Goal: Task Accomplishment & Management: Manage account settings

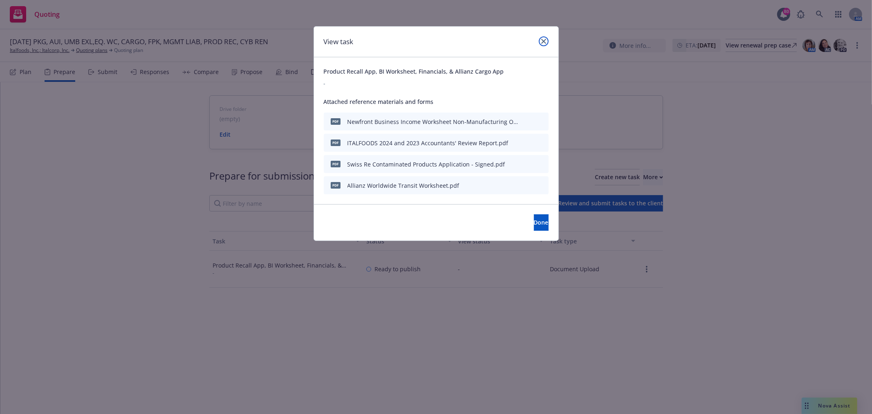
click at [546, 39] on link "close" at bounding box center [544, 41] width 10 height 10
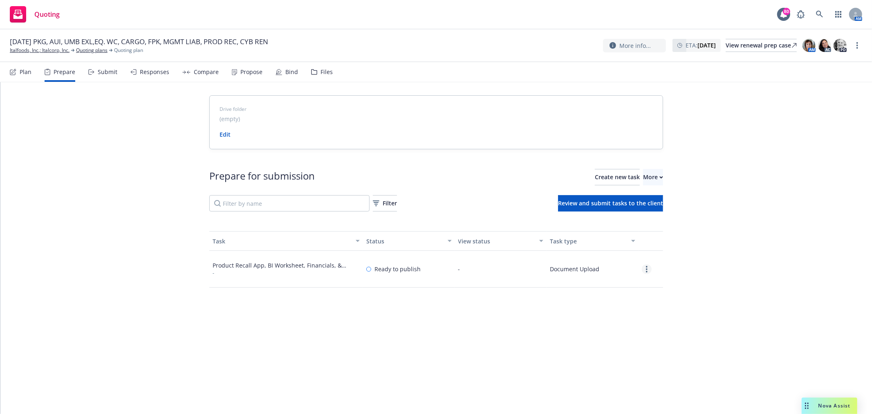
click at [646, 270] on icon "more" at bounding box center [647, 269] width 2 height 7
click at [626, 304] on link "Edit" at bounding box center [617, 302] width 74 height 16
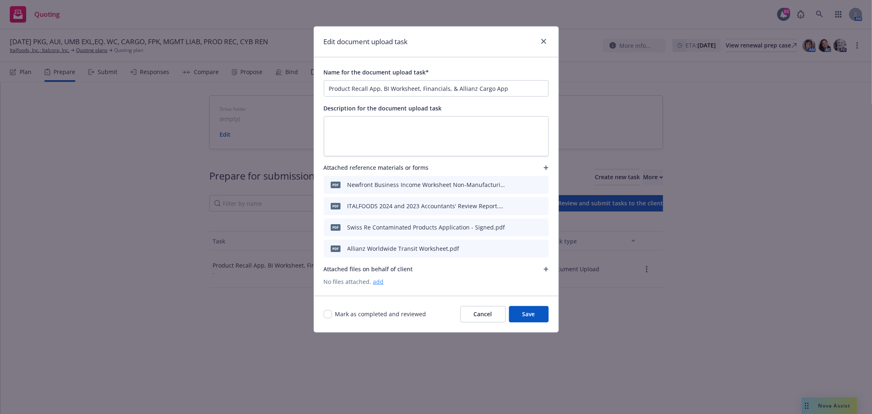
click at [377, 282] on link "add" at bounding box center [378, 282] width 11 height 8
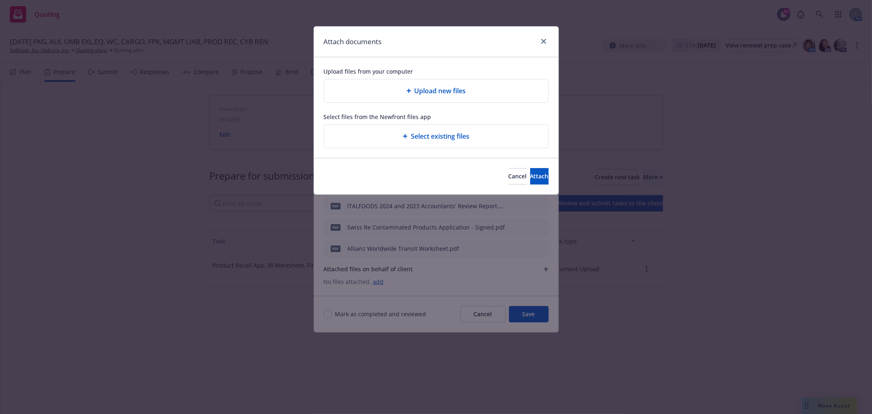
type textarea "x"
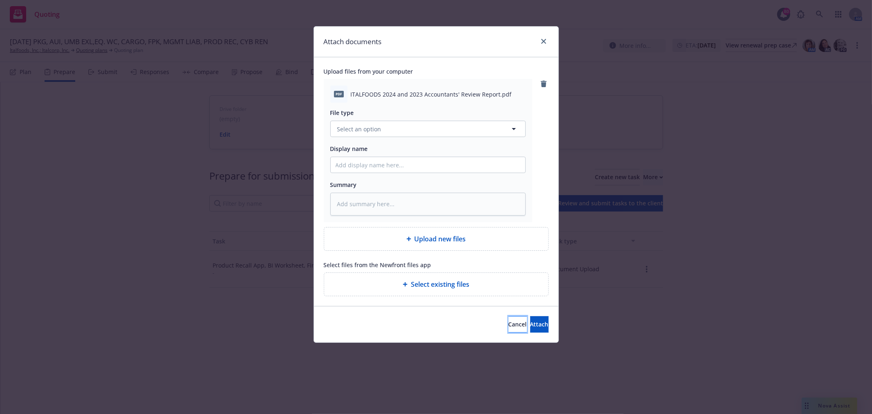
click at [509, 326] on button "Cancel" at bounding box center [518, 324] width 18 height 16
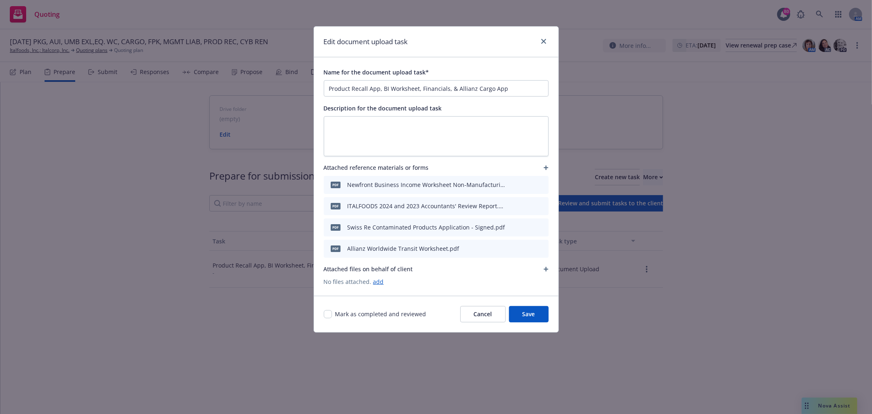
click at [479, 318] on button "Cancel" at bounding box center [482, 314] width 45 height 16
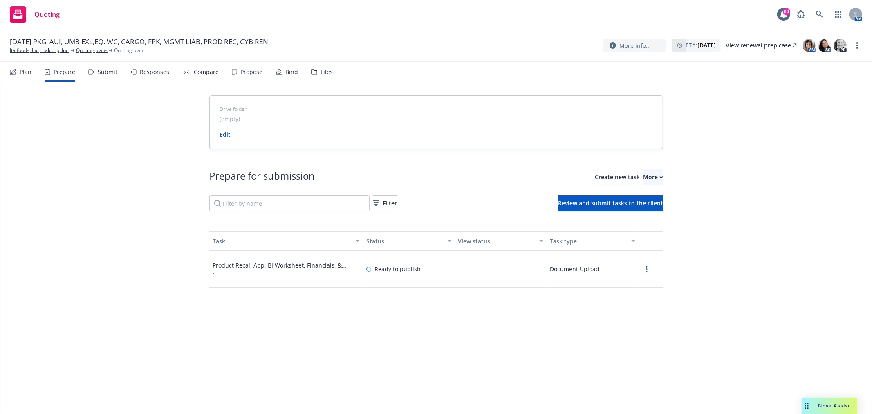
click at [307, 268] on div "Product Recall App, BI Worksheet, Financials, & Allianz Cargo App" at bounding box center [286, 265] width 147 height 9
click at [646, 267] on icon "more" at bounding box center [647, 269] width 2 height 7
click at [620, 286] on link "View" at bounding box center [617, 286] width 74 height 16
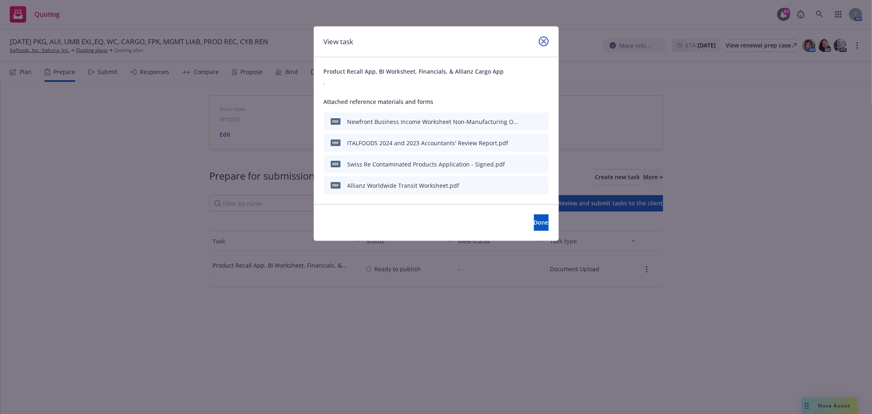
click at [544, 39] on icon "close" at bounding box center [543, 41] width 5 height 5
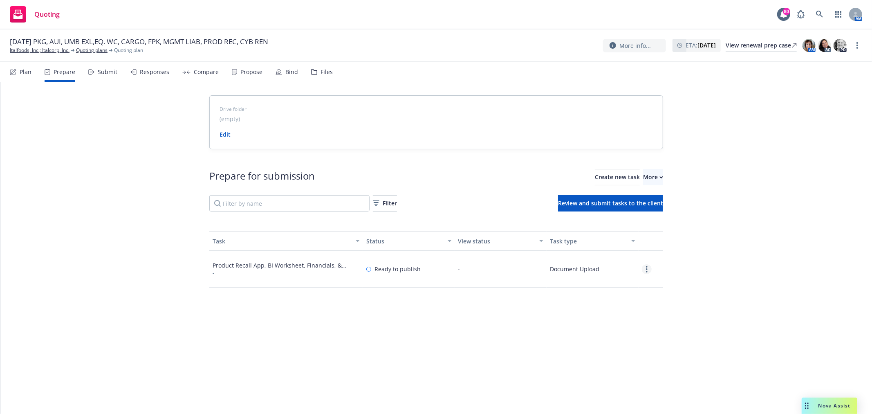
click at [646, 266] on icon "more" at bounding box center [647, 269] width 2 height 7
click at [619, 303] on link "Edit" at bounding box center [617, 302] width 74 height 16
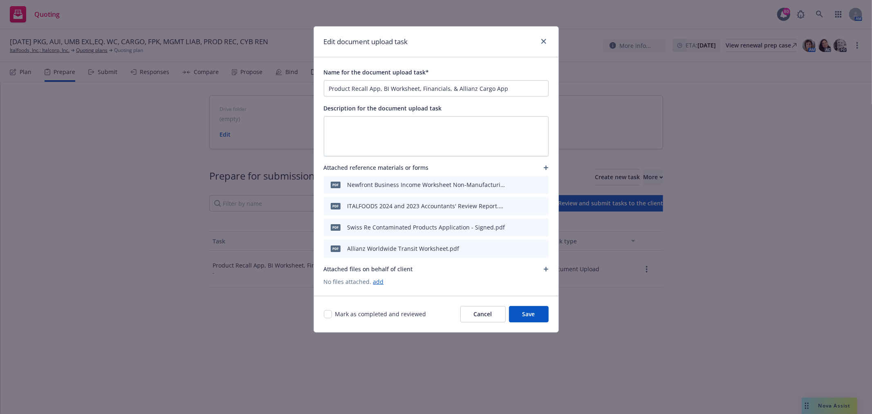
click at [388, 77] on div "Name for the document upload task*" at bounding box center [376, 72] width 105 height 10
click at [388, 81] on input "Product Recall App, BI Worksheet, Financials, & Allianz Cargo App" at bounding box center [436, 89] width 224 height 16
click at [402, 94] on input "Product Recall App, BI Worksheet, Financials, & Allianz Cargo App" at bounding box center [436, 89] width 224 height 16
drag, startPoint x: 521, startPoint y: 92, endPoint x: 269, endPoint y: 92, distance: 252.3
click at [269, 92] on div "Edit document upload task Name for the document upload task* Product Recall App…" at bounding box center [436, 207] width 872 height 414
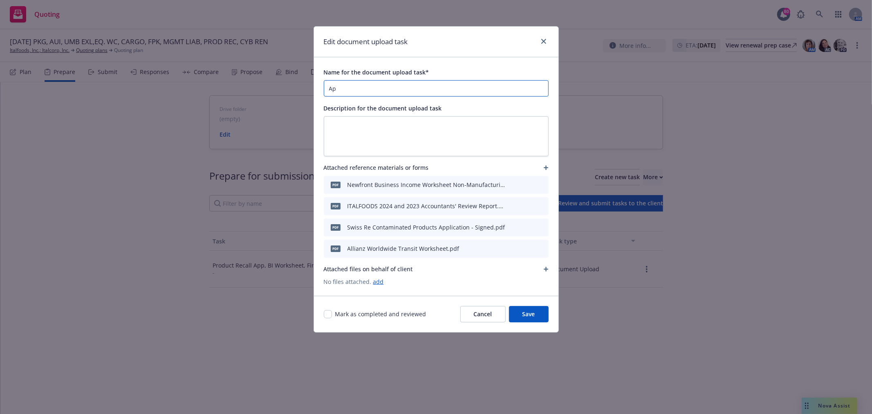
type input "A"
type input "Renewal Apps & Documents"
click at [377, 279] on link "add" at bounding box center [378, 282] width 11 height 8
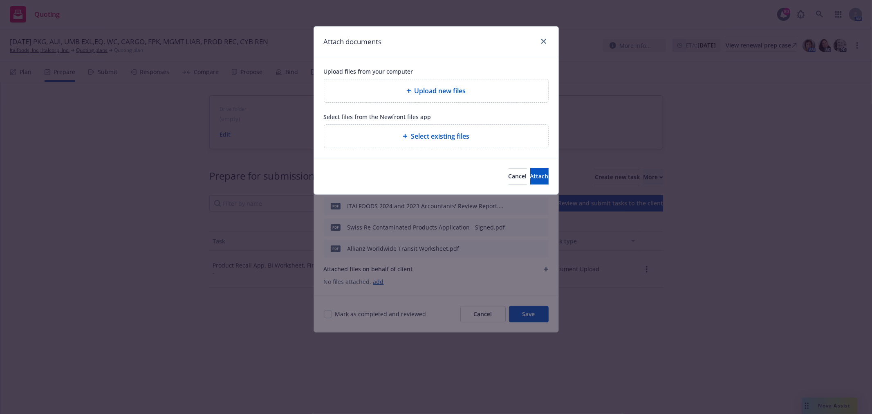
click at [463, 100] on div "Upload new files" at bounding box center [436, 90] width 224 height 23
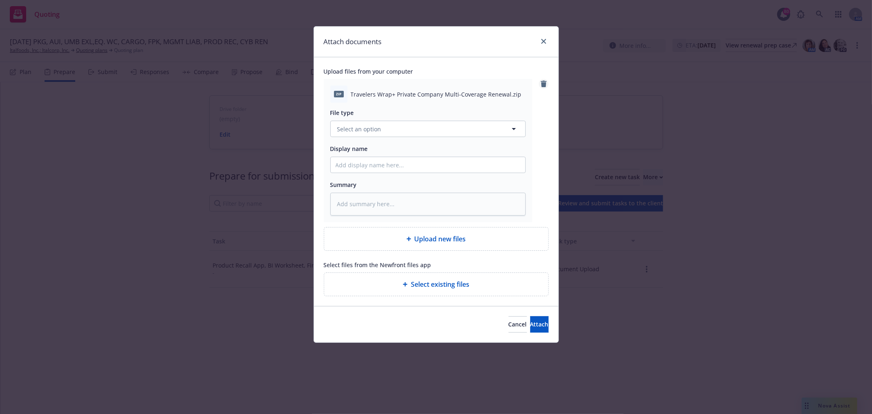
click at [540, 83] on link "remove" at bounding box center [544, 84] width 10 height 10
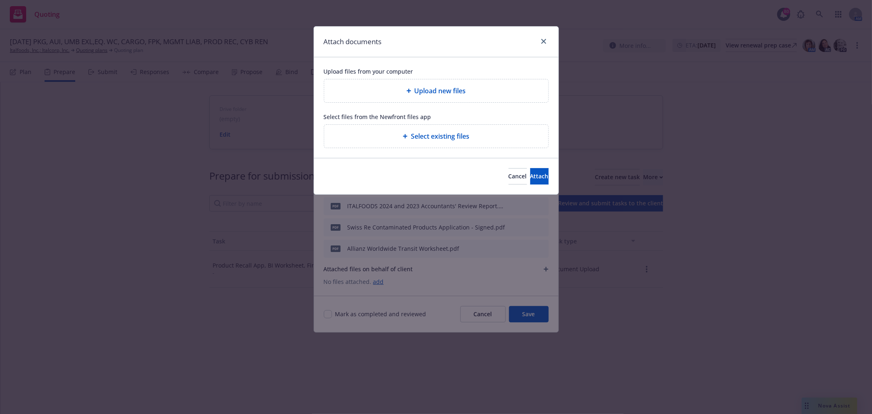
click at [432, 88] on span "Upload new files" at bounding box center [441, 91] width 52 height 10
type textarea "x"
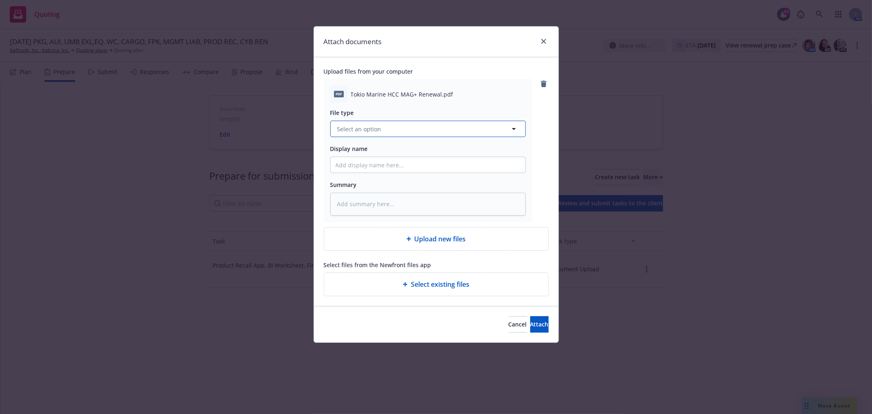
click at [376, 126] on span "Select an option" at bounding box center [359, 129] width 44 height 9
type input "appli"
click at [370, 172] on span "Application - signed" at bounding box center [367, 173] width 56 height 9
click at [415, 161] on input "Display name" at bounding box center [428, 165] width 195 height 16
type textarea "x"
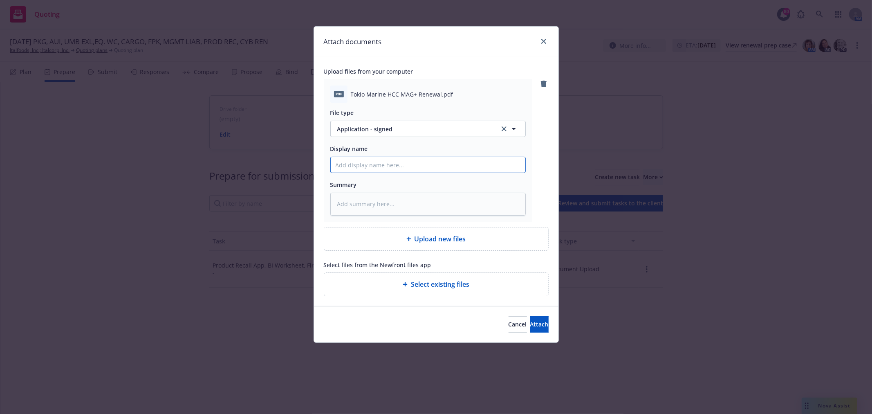
type input "M"
type textarea "x"
type input "Ma"
type textarea "x"
type input "Man"
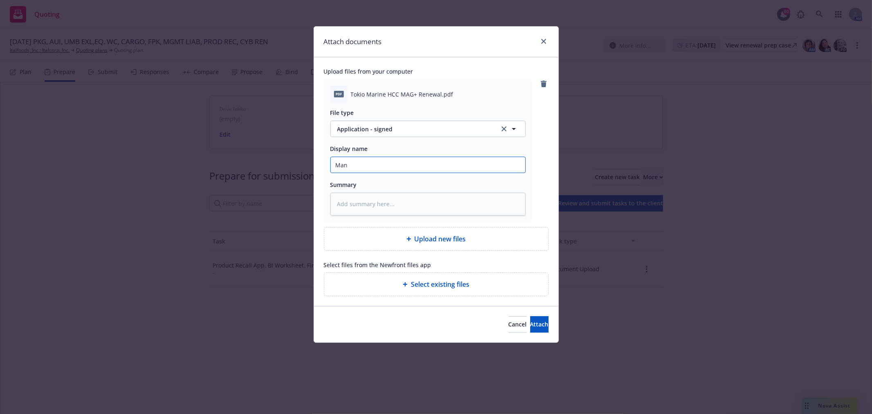
type textarea "x"
type input "Mana"
type textarea "x"
type input "Manag"
type textarea "x"
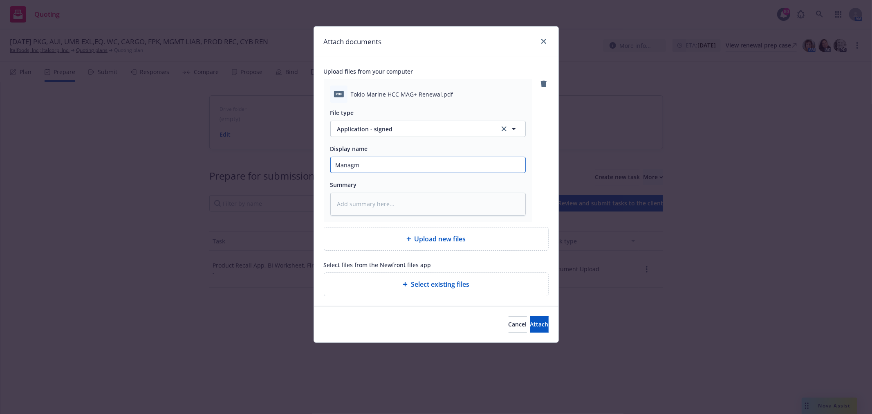
type input "Managme"
type textarea "x"
type input "Managment"
type textarea "x"
type input "Managmen"
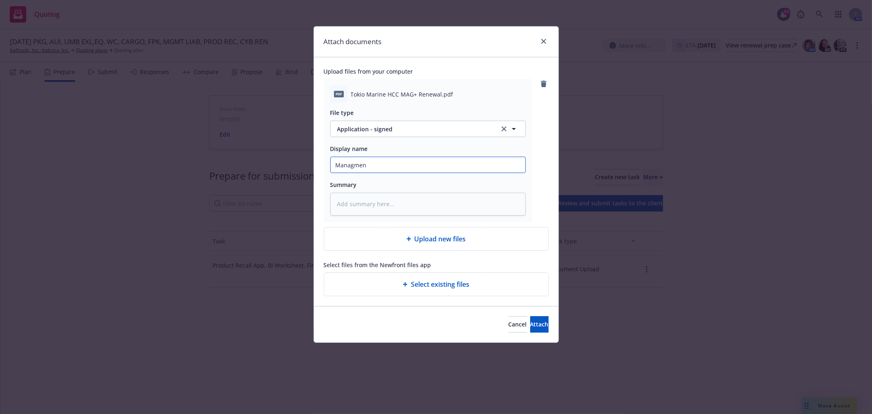
type textarea "x"
type input "Managme"
type textarea "x"
type input "Managm"
type textarea "x"
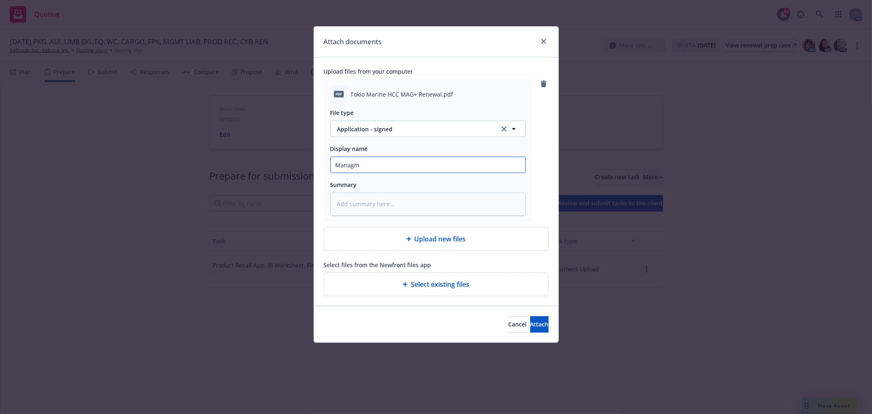
type input "Manag"
type textarea "x"
type input "Mana"
type textarea "x"
type input "Manae"
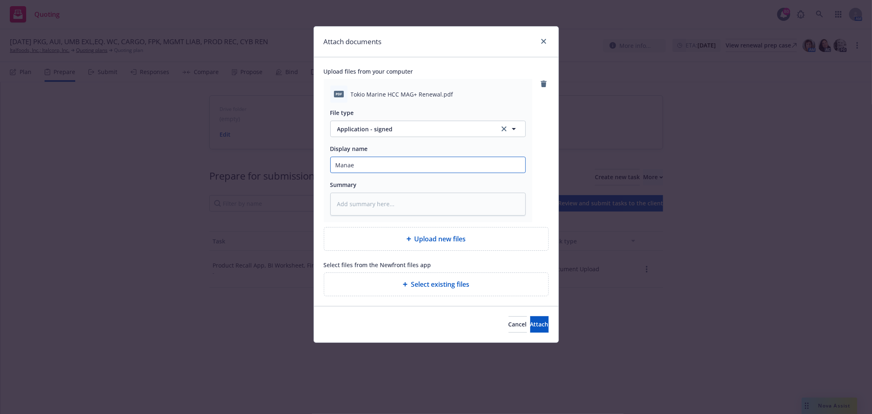
type textarea "x"
type input "Mana"
type textarea "x"
type input "Manag"
type textarea "x"
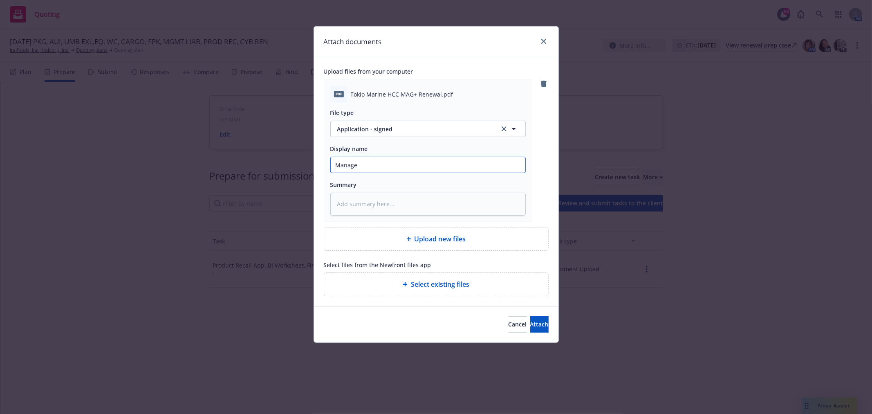
type input "Managem"
type textarea "x"
type input "Manageme"
type textarea "x"
type input "Management"
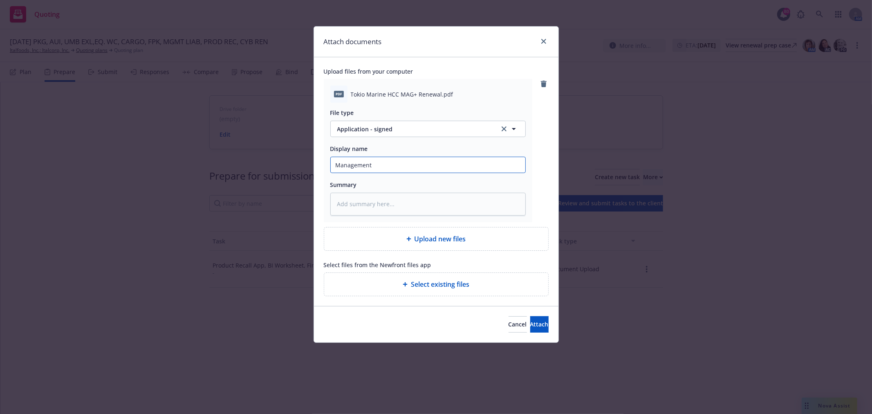
type textarea "x"
type input "Management"
type textarea "x"
type input "Management L"
type textarea "x"
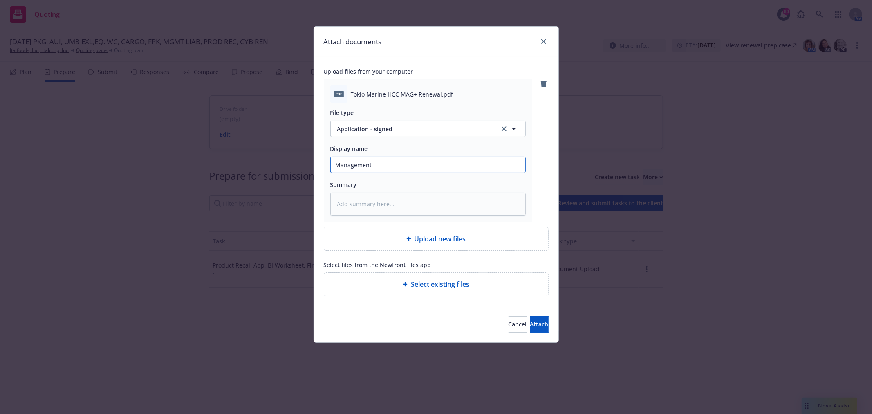
type input "Management Li"
type textarea "x"
type input "Management Lia"
type textarea "x"
type input "Management Liabl"
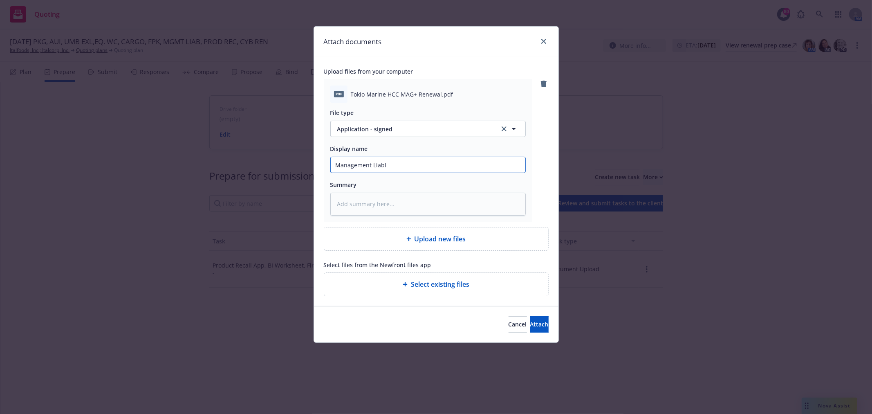
type textarea "x"
type input "Management Liabli"
type textarea "x"
type input "Management Liablit"
type textarea "x"
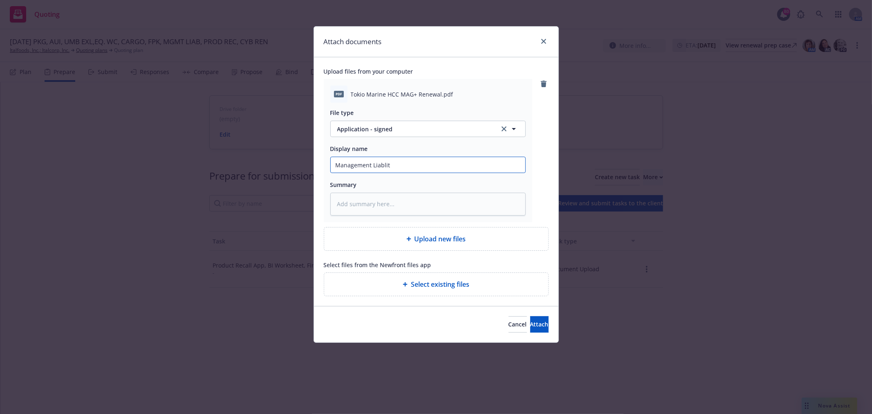
type input "Management Liablity"
type textarea "x"
type input "Management Liablity"
type textarea "x"
type input "Management Liablity"
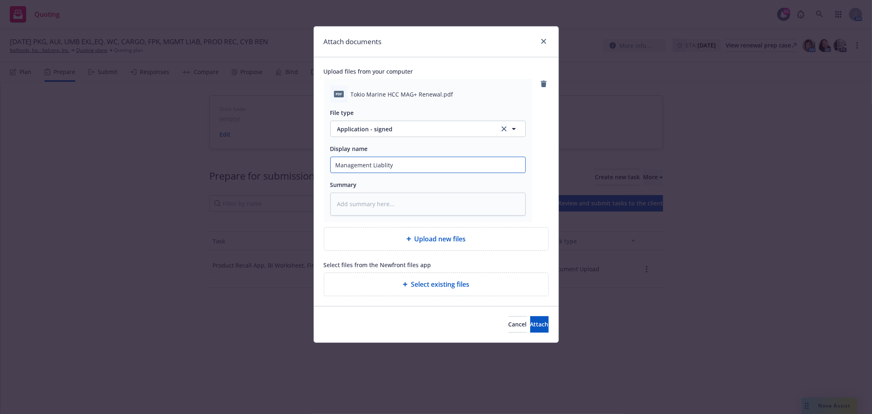
type textarea "x"
type input "Management Liablit"
type textarea "x"
type input "Management Liabli"
type textarea "x"
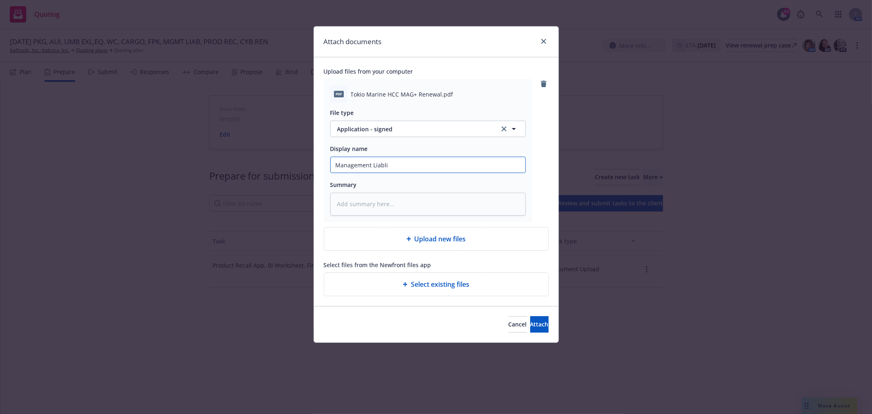
type input "Management Liabl"
type textarea "x"
type input "Management Liab"
type textarea "x"
type input "Management Lia"
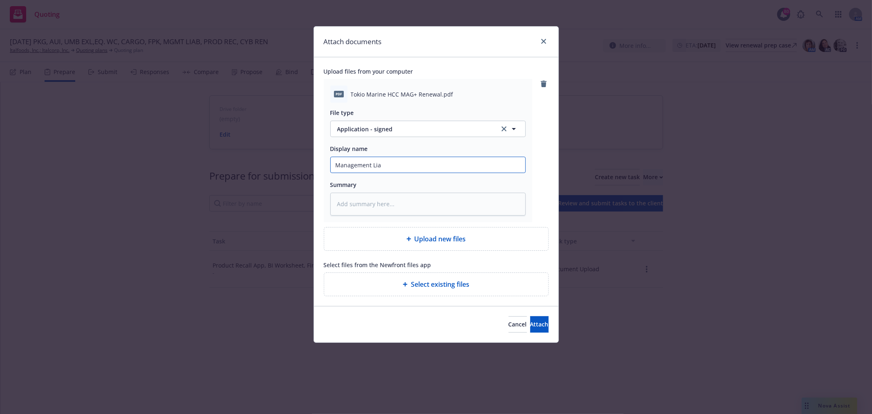
type textarea "x"
type input "Management Li"
type textarea "x"
type input "Management L"
type textarea "x"
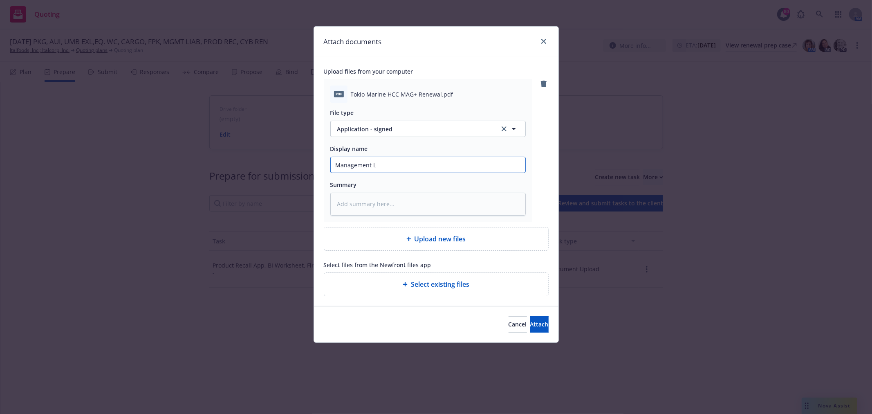
type input "Management"
type textarea "x"
type input "Management"
type textarea "x"
type input "Managemen"
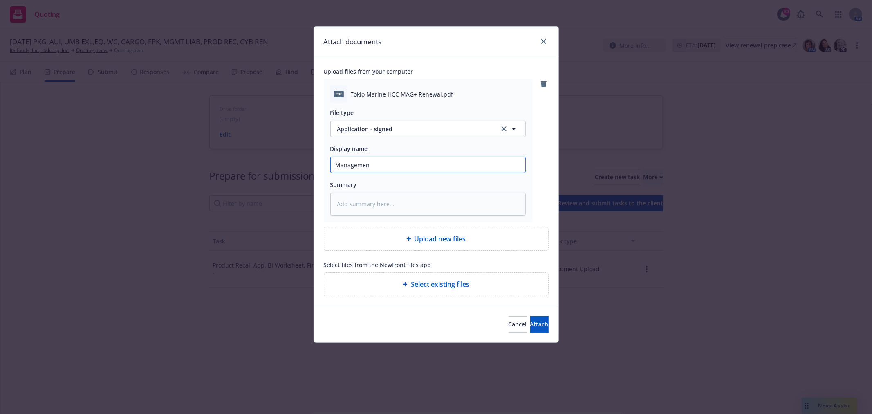
type textarea "x"
type input "Manageme"
type textarea "x"
type input "Managem"
type textarea "x"
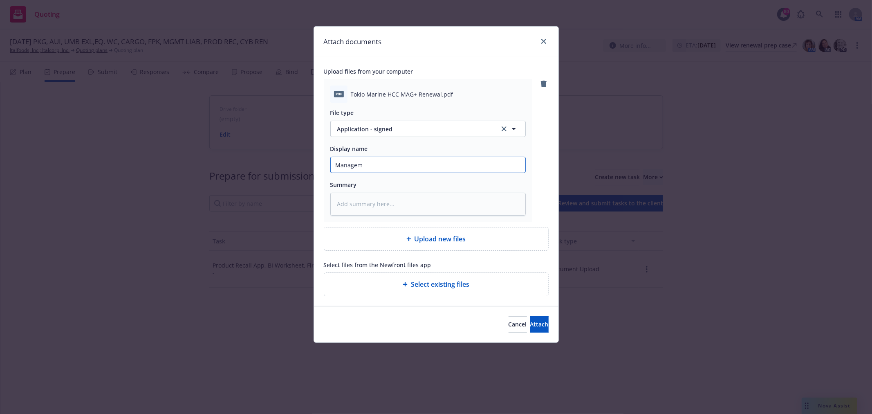
type input "Manage"
type textarea "x"
type input "Manag"
type textarea "x"
type input "Mana"
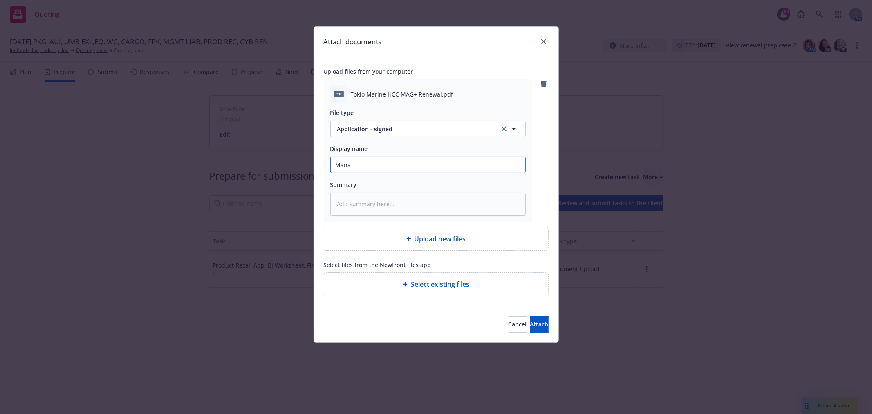
type textarea "x"
type input "Man"
type textarea "x"
type input "Ma"
type textarea "x"
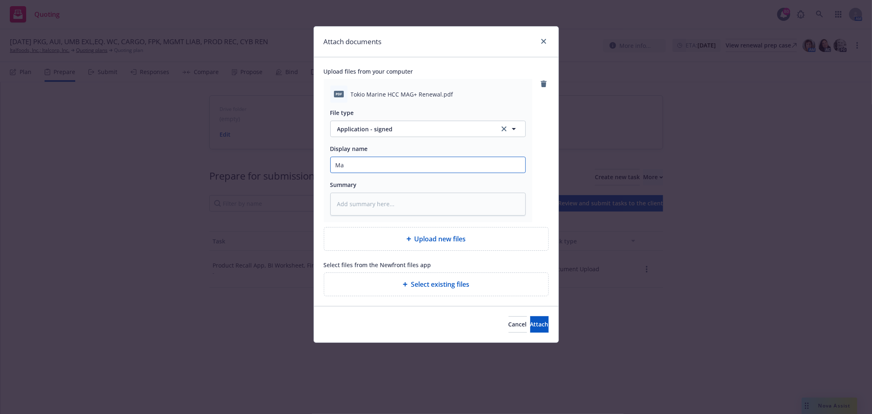
type input "M"
type textarea "x"
click at [534, 323] on span "Attach" at bounding box center [539, 324] width 18 height 8
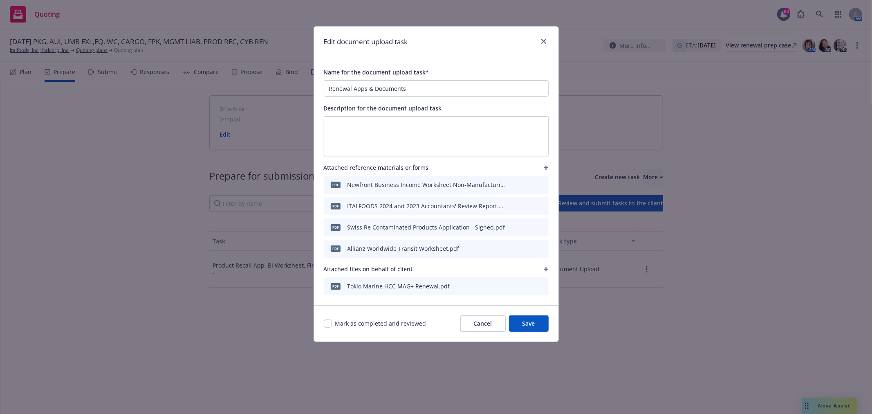
click at [476, 291] on div "pdf Tokio Marine HCC MAG+ Renewal.pdf" at bounding box center [436, 286] width 225 height 18
click at [538, 284] on icon "unlink file" at bounding box center [540, 285] width 8 height 8
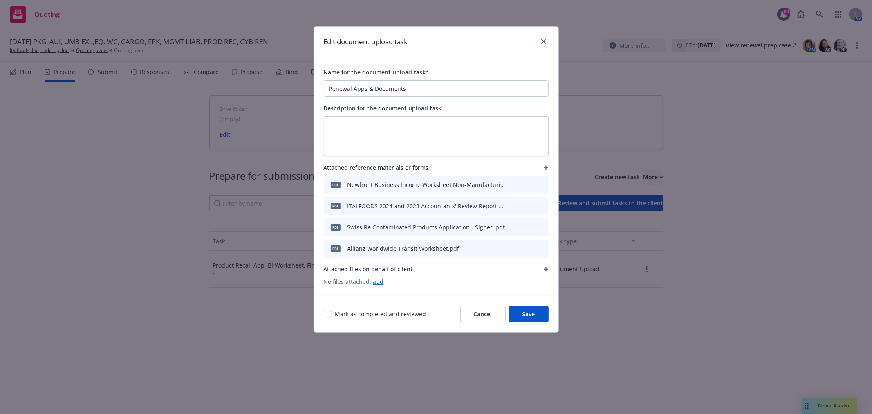
click at [545, 168] on icon "button" at bounding box center [546, 167] width 4 height 4
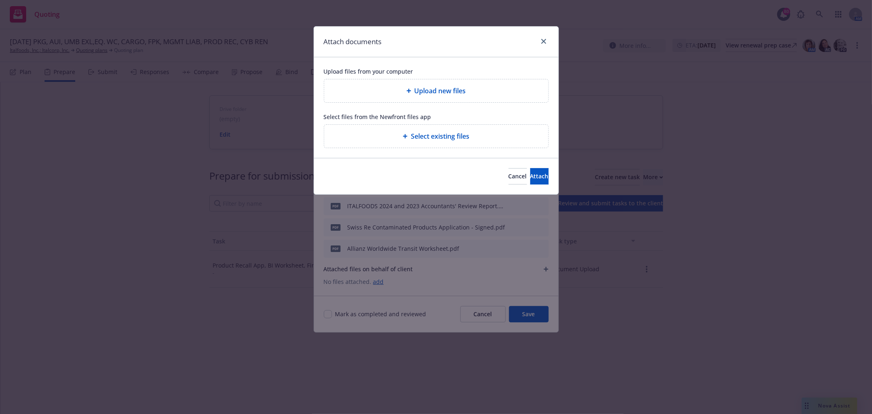
click at [460, 94] on span "Upload new files" at bounding box center [441, 91] width 52 height 10
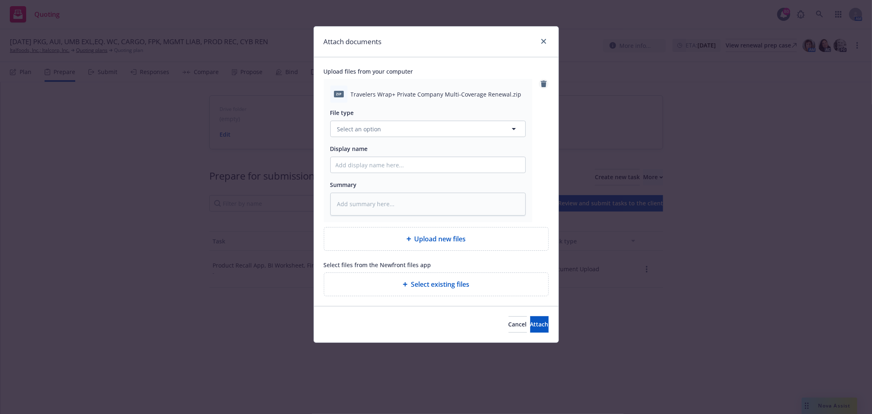
click at [544, 82] on icon "remove" at bounding box center [544, 84] width 6 height 7
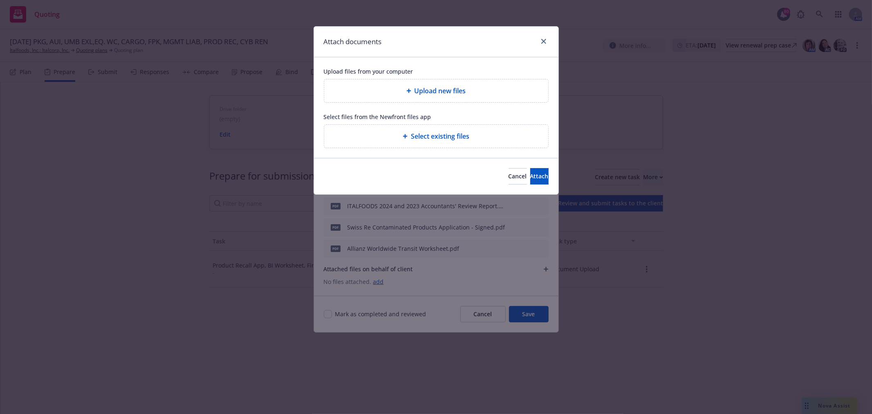
type textarea "x"
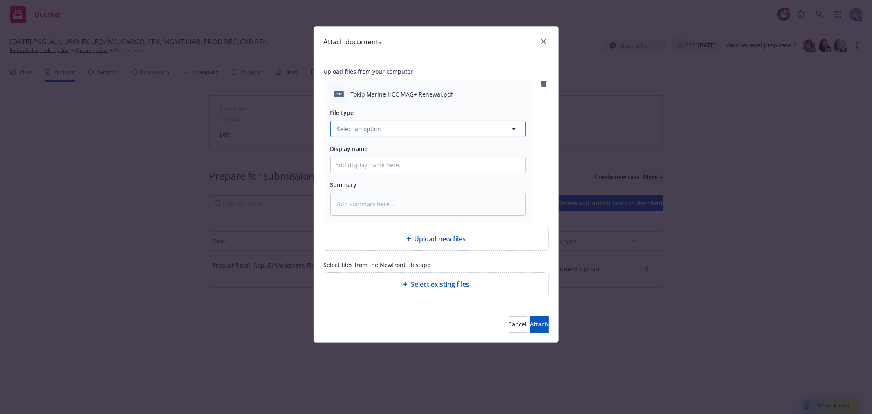
click at [379, 121] on button "Select an option" at bounding box center [427, 129] width 195 height 16
type input "appli"
click at [352, 152] on span "Application" at bounding box center [355, 151] width 32 height 9
type textarea "x"
type input "Application"
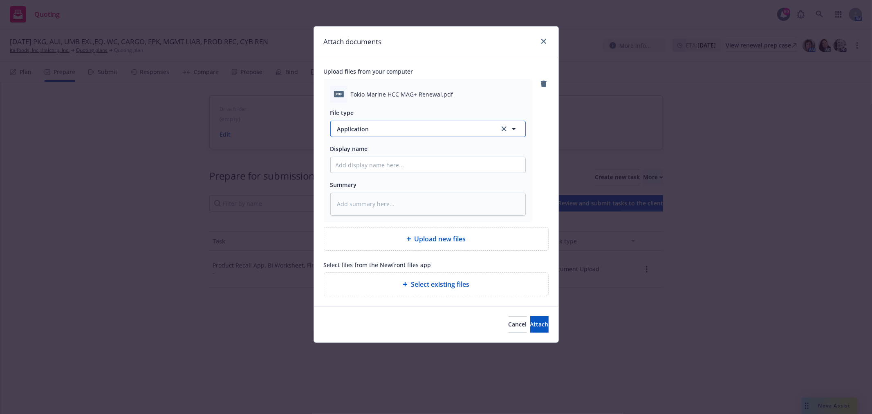
drag, startPoint x: 446, startPoint y: 131, endPoint x: 442, endPoint y: 131, distance: 4.1
click at [445, 131] on span "Application" at bounding box center [414, 129] width 155 height 9
type input "applic"
click at [377, 168] on div "Application - signed" at bounding box center [366, 173] width 61 height 12
click at [530, 328] on span "Attach" at bounding box center [539, 324] width 18 height 8
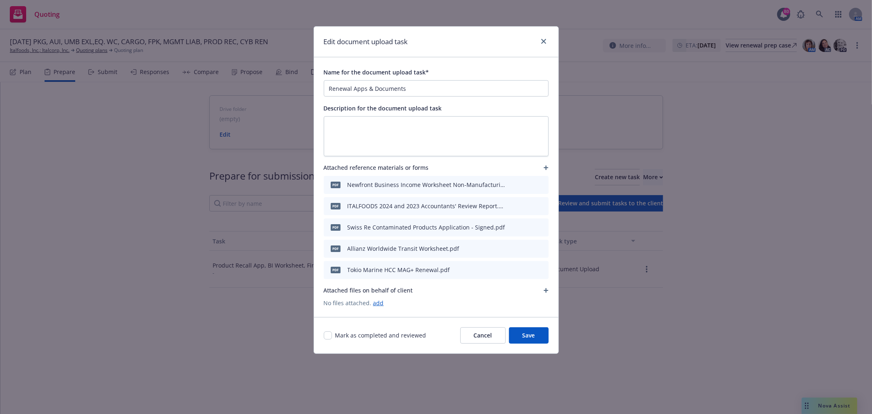
click at [547, 168] on icon "button" at bounding box center [546, 167] width 4 height 4
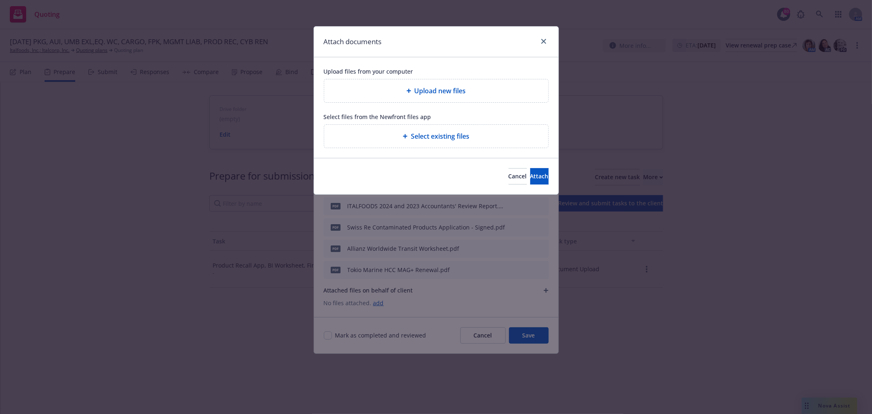
type textarea "x"
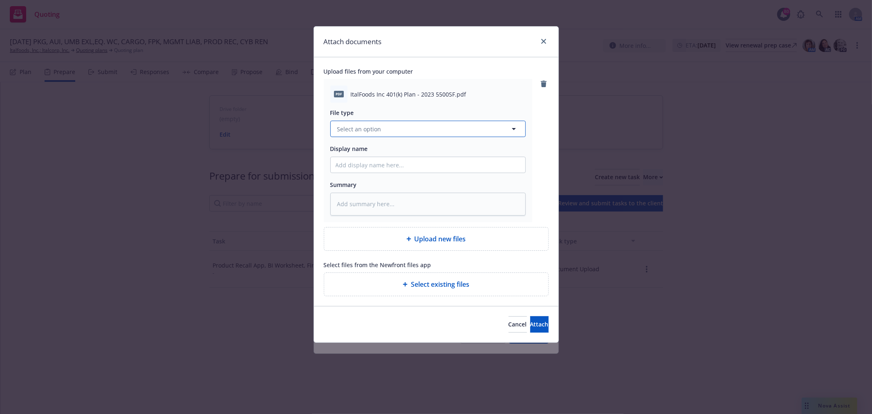
click at [385, 128] on button "Select an option" at bounding box center [427, 129] width 195 height 16
type input "4"
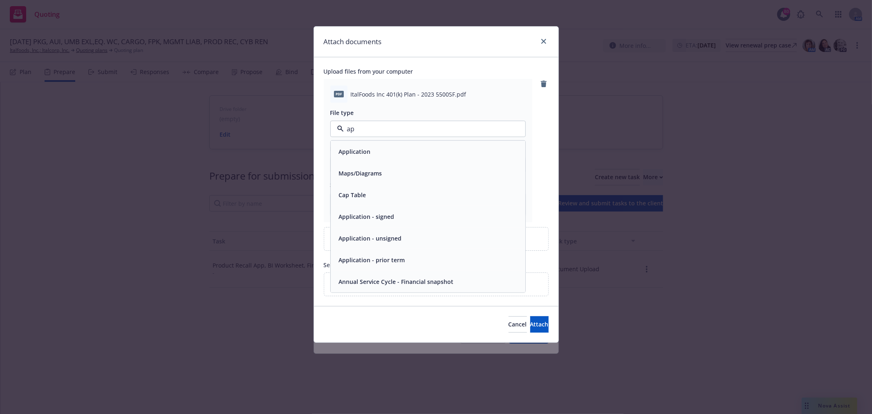
type input "app"
drag, startPoint x: 380, startPoint y: 133, endPoint x: 343, endPoint y: 132, distance: 37.6
click at [343, 132] on div "app" at bounding box center [427, 129] width 195 height 16
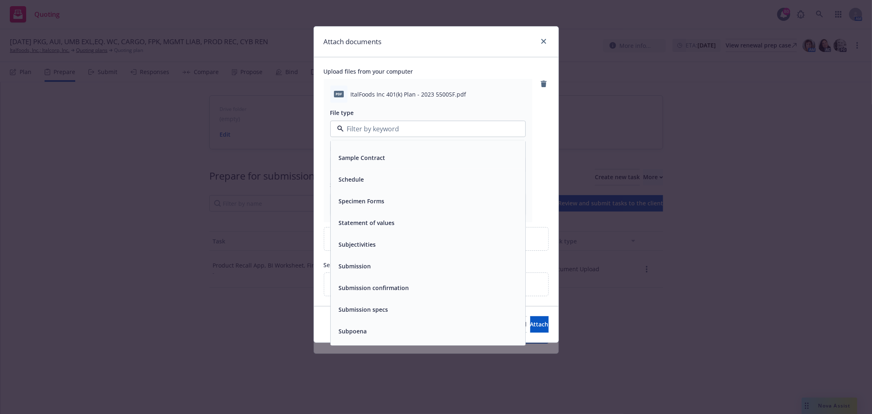
scroll to position [3407, 0]
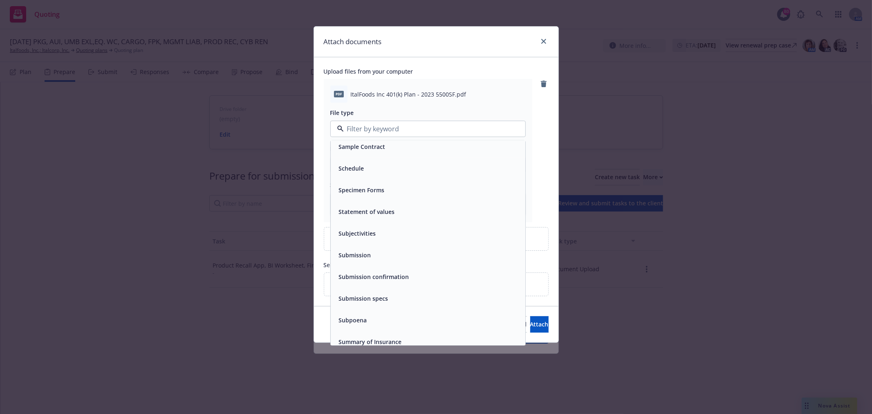
type textarea "x"
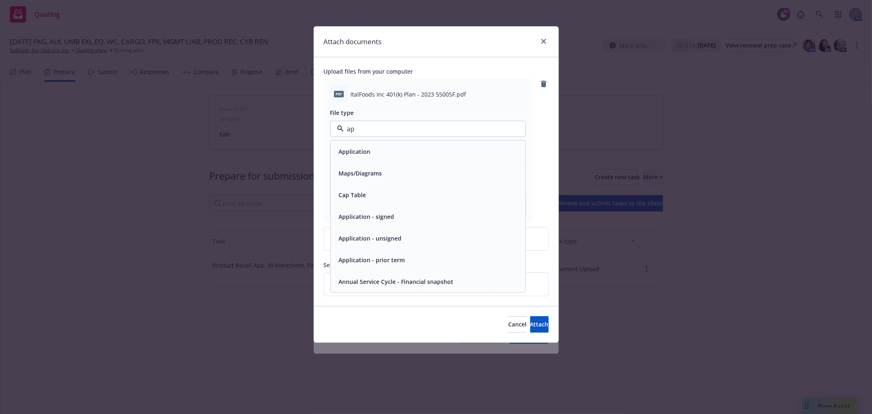
scroll to position [0, 0]
type input "appli"
click at [414, 158] on div "Application" at bounding box center [428, 152] width 195 height 22
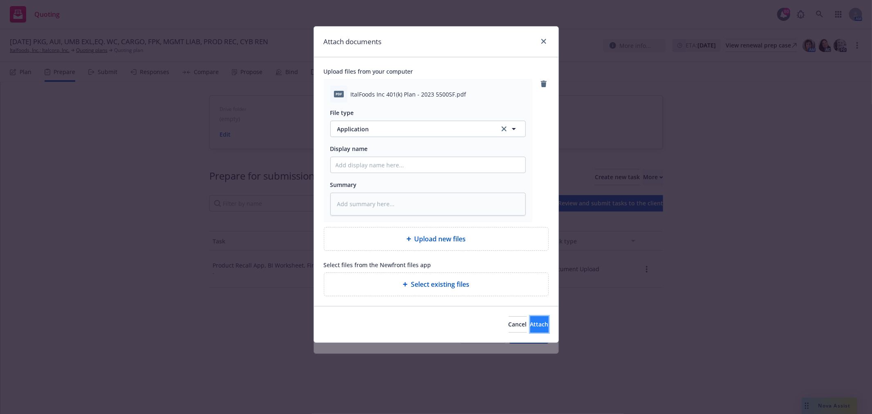
click at [530, 325] on span "Attach" at bounding box center [539, 324] width 18 height 8
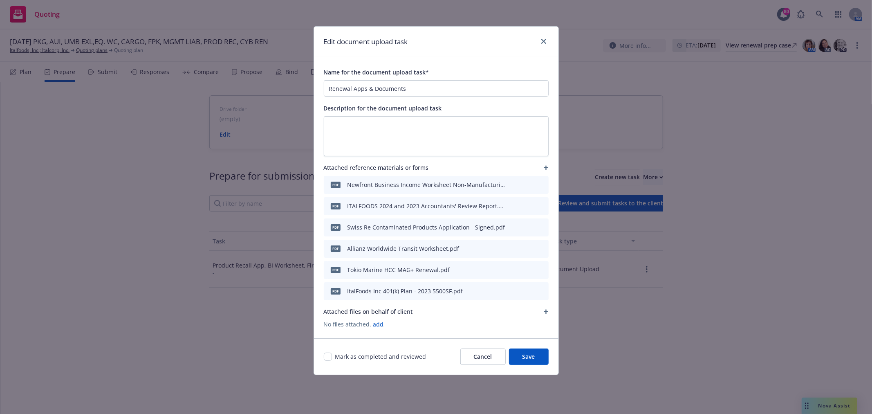
click at [540, 168] on div "Attached reference materials or forms" at bounding box center [436, 168] width 225 height 10
click at [545, 168] on icon "button" at bounding box center [546, 167] width 4 height 4
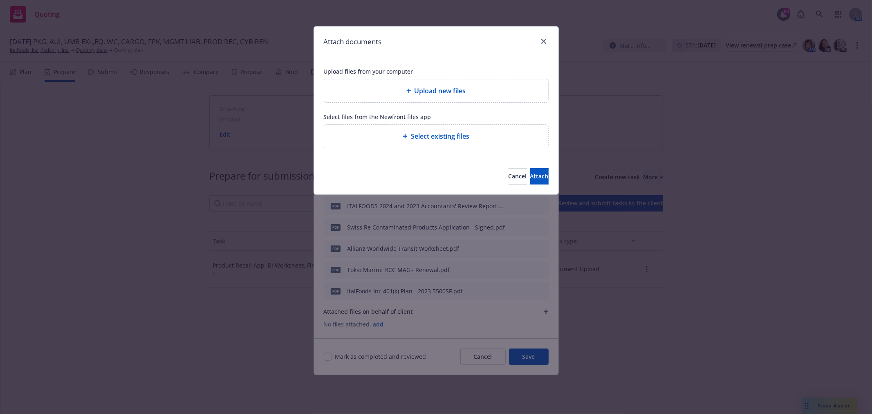
type textarea "x"
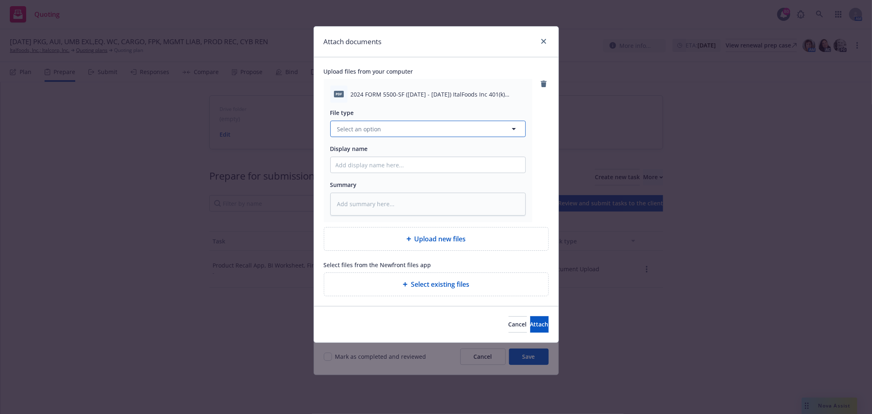
click at [403, 129] on button "Select an option" at bounding box center [427, 129] width 195 height 16
type input "appli"
click at [399, 168] on div "Application - signed" at bounding box center [428, 173] width 185 height 12
click at [399, 168] on input "Display name" at bounding box center [428, 165] width 195 height 16
type textarea "x"
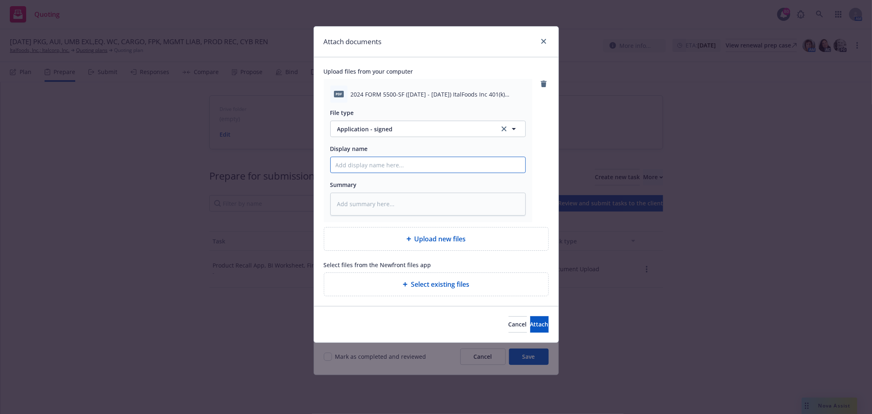
type input "2"
type textarea "x"
type input "20"
type textarea "x"
type input "202"
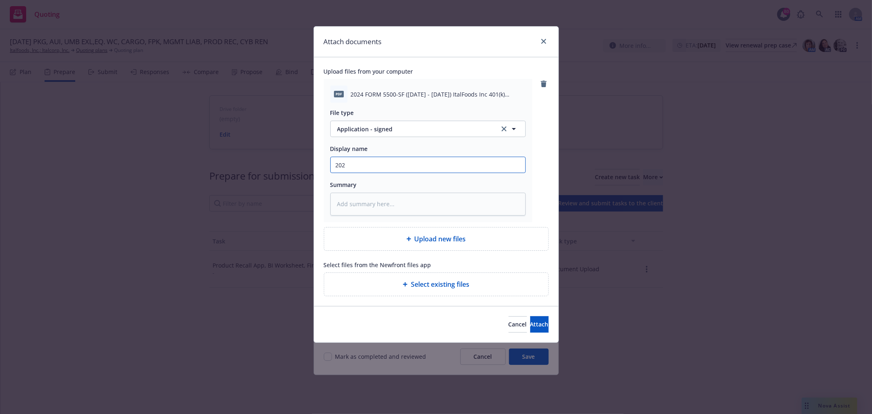
type textarea "x"
type input "2024"
type textarea "x"
type input "2024"
type textarea "x"
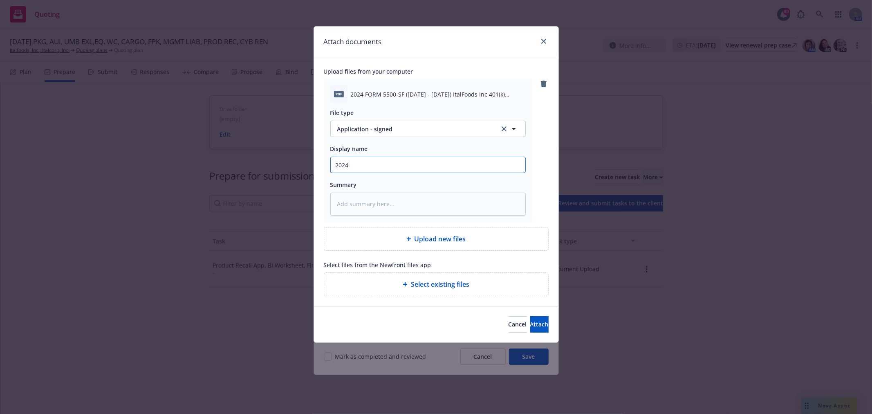
type input "2024 F"
type textarea "x"
type input "2024 Fr"
type textarea "x"
type input "2024 Fro"
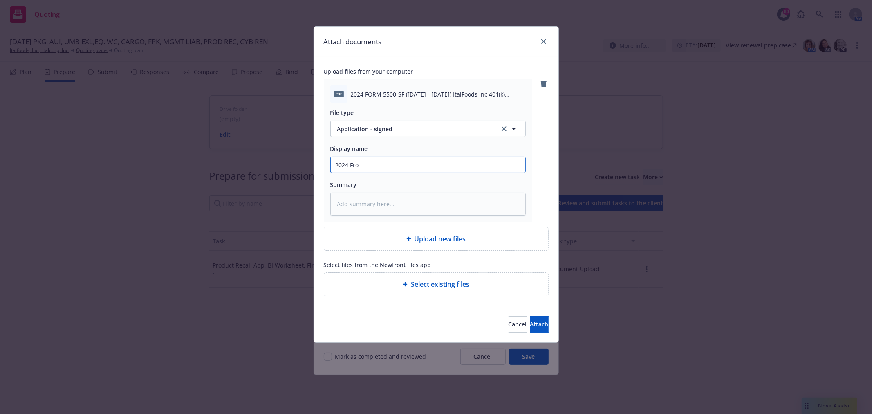
type textarea "x"
type input "2024 From"
type textarea "x"
type input "2024 Fro"
type textarea "x"
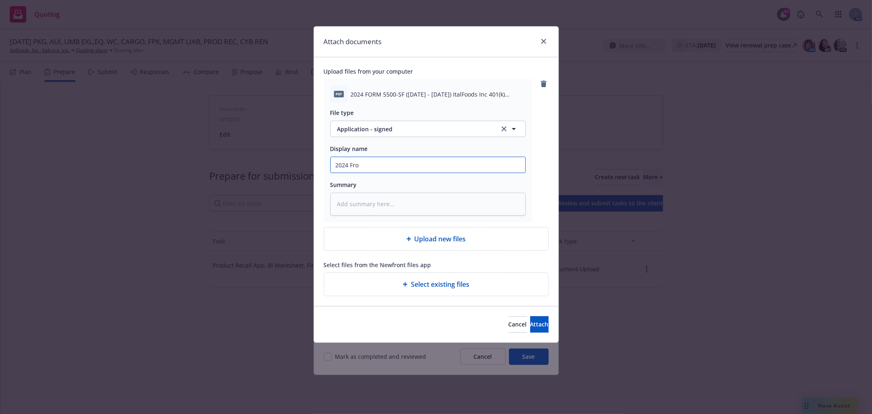
type input "2024 Fr"
type textarea "x"
type input "2024 F"
type textarea "x"
type input "2024"
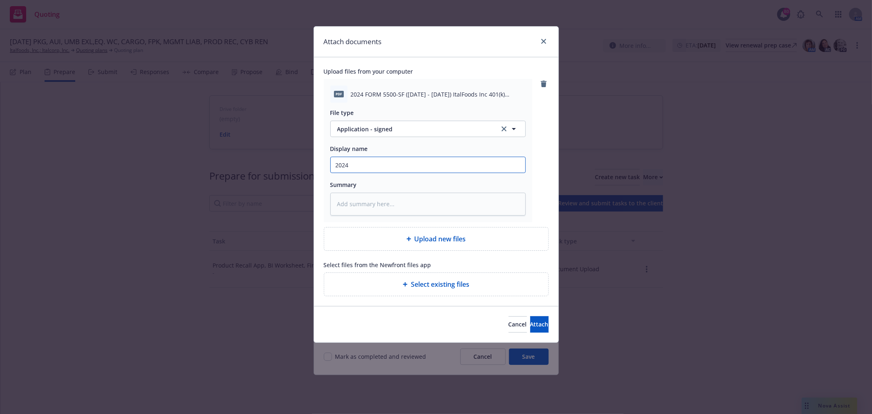
type textarea "x"
type input "2024 -"
type textarea "x"
type input "2024 -"
type textarea "x"
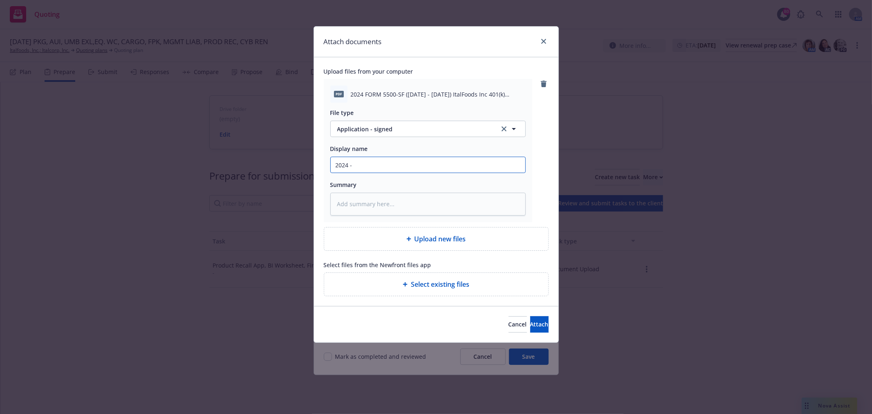
type input "2024 - F"
type textarea "x"
type input "2024 - Fr"
type textarea "x"
type input "2024 - Fro"
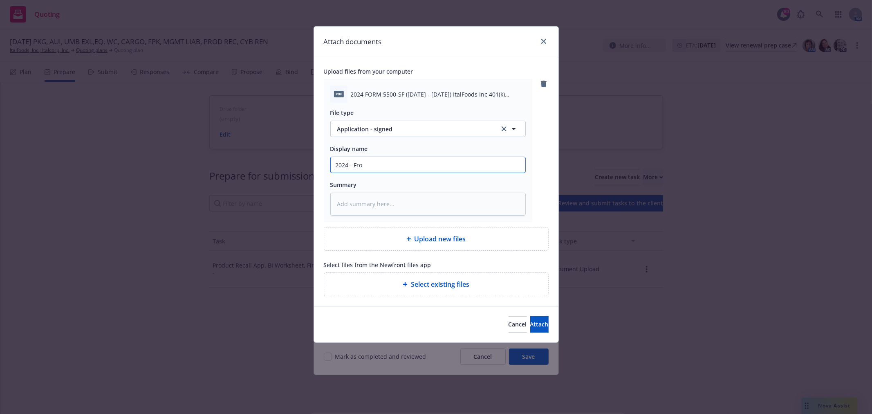
type textarea "x"
type input "2024 - From"
type textarea "x"
type input "2024 - Fro"
type textarea "x"
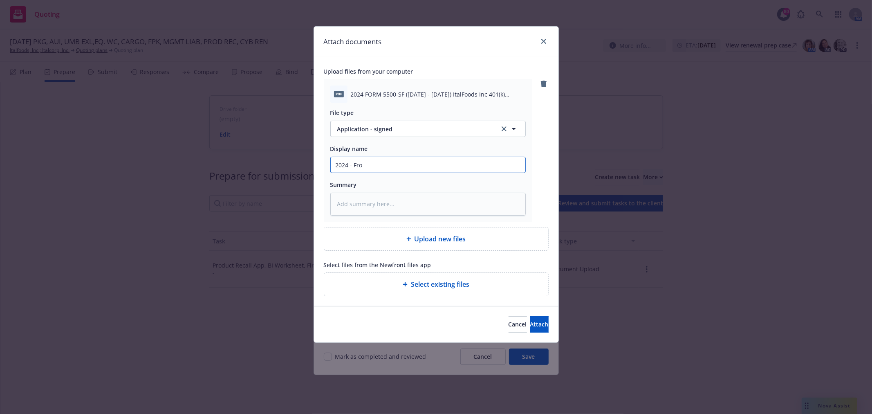
type input "2024 - Fr"
type textarea "x"
type input "2024 - F"
type textarea "x"
type input "2024 - Fo"
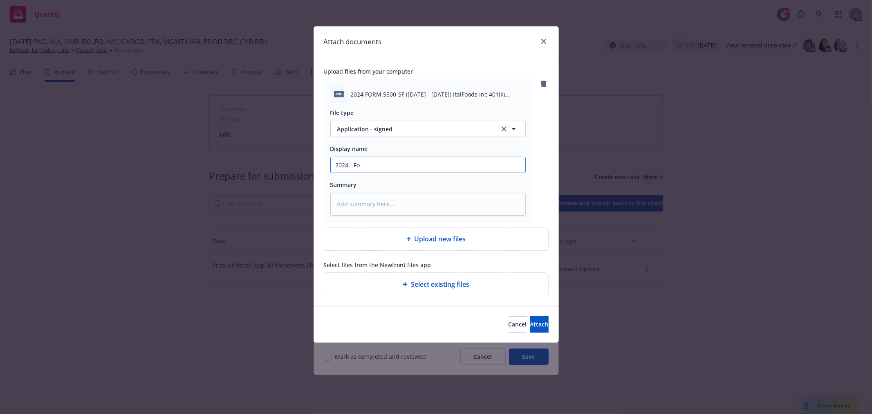
type textarea "x"
type input "2024 - Form"
type textarea "x"
type input "2024 - Form"
type textarea "x"
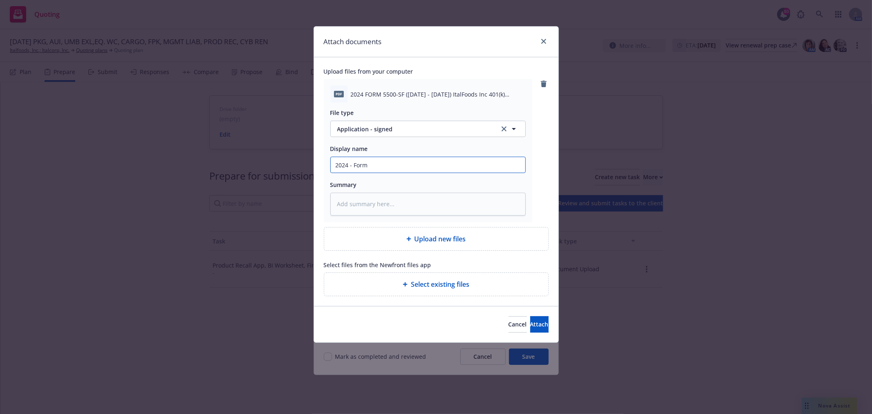
type input "2024 - Form 5"
type textarea "x"
type input "2024 - Form 55"
type textarea "x"
type input "2024 - Form 550"
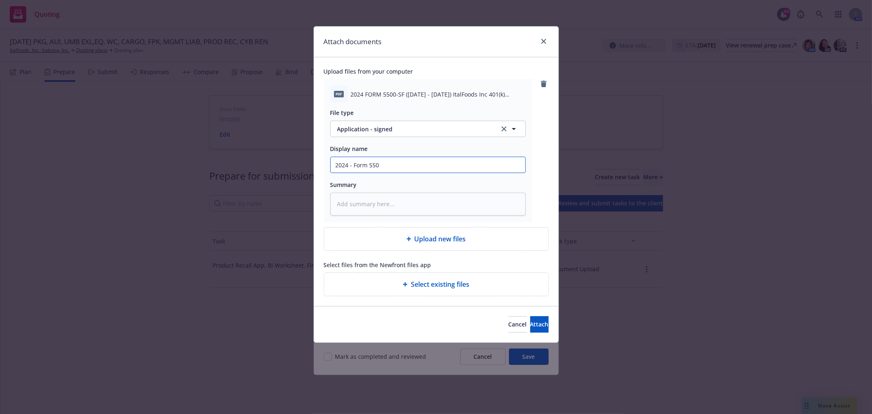
type textarea "x"
type input "2024 - Form 5500"
type textarea "x"
type input "2024 - Form 5500-"
type textarea "x"
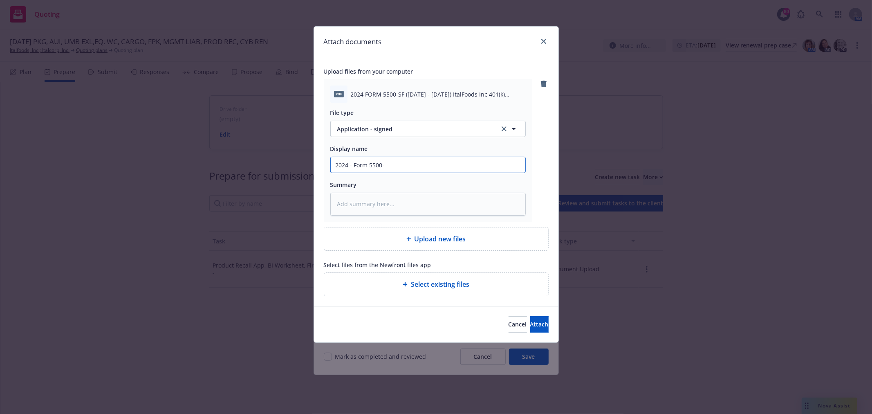
type input "2024 - Form 5500-S"
type textarea "x"
type input "2024 - Form 5500-SF"
type textarea "x"
type input "2024 - Form 5500-SF"
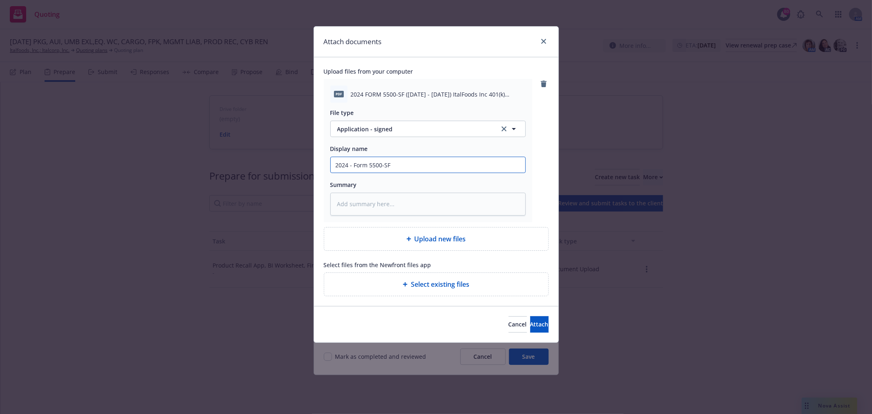
type textarea "x"
type input "2024 - Form 5500-SF -"
type textarea "x"
type input "2024 - Form 5500-SF -"
type textarea "x"
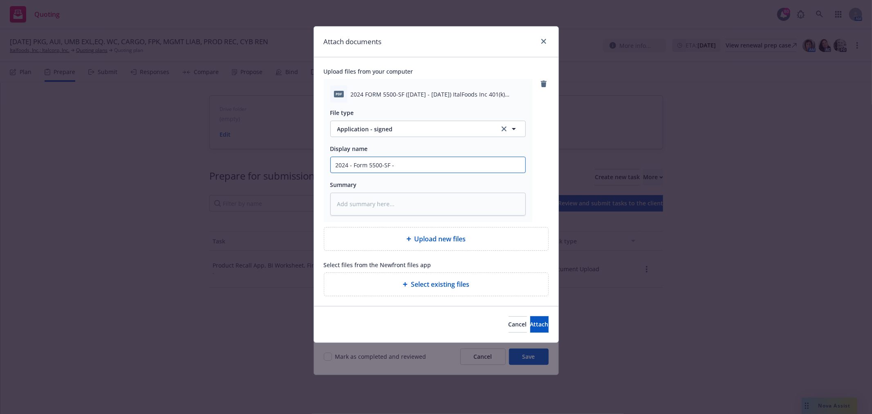
type input "2024 - Form 5500-SF - 4"
type textarea "x"
type input "2024 - Form 5500-SF - 40"
type textarea "x"
type input "2024 - Form 5500-SF - 401"
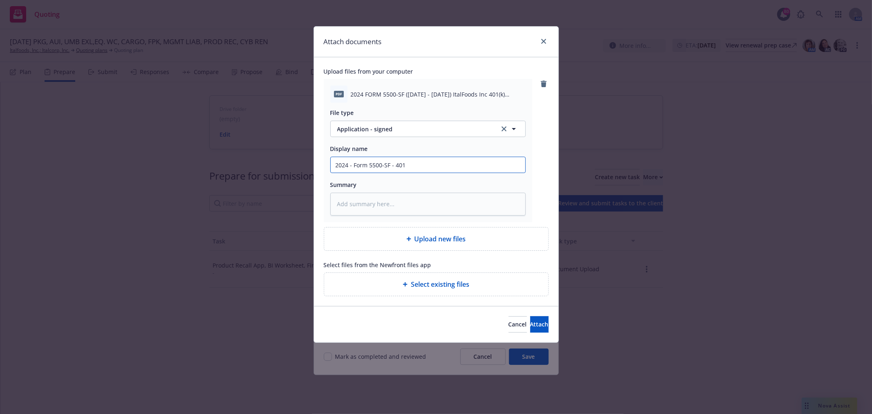
type textarea "x"
type input "2024 - Form 5500-SF - 401K"
type textarea "x"
type input "2024 - Form 5500-SF - 401K"
type textarea "x"
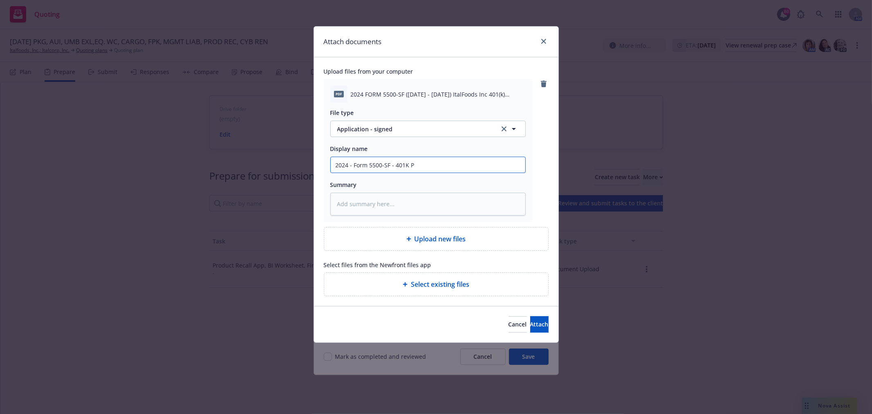
type input "2024 - Form 5500-SF - 401K PL"
type textarea "x"
type input "2024 - Form 5500-SF - 401K PLa"
type textarea "x"
type input "2024 - Form 5500-SF - 401K PLan"
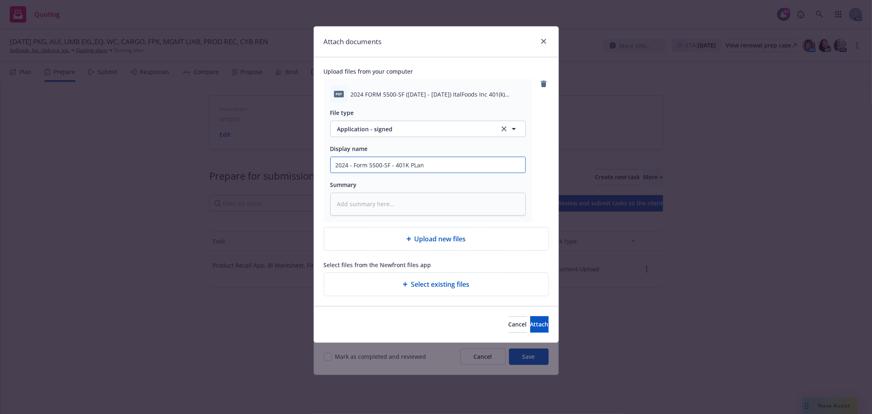
click at [405, 164] on input "2024 - Form 5500-SF - 401K PLan" at bounding box center [428, 165] width 195 height 16
type textarea "x"
type input "2024 - Form 5500-SF - 401(K PLan"
click at [401, 126] on span "Application - signed" at bounding box center [414, 129] width 155 height 9
click at [403, 153] on div "Application" at bounding box center [428, 152] width 185 height 12
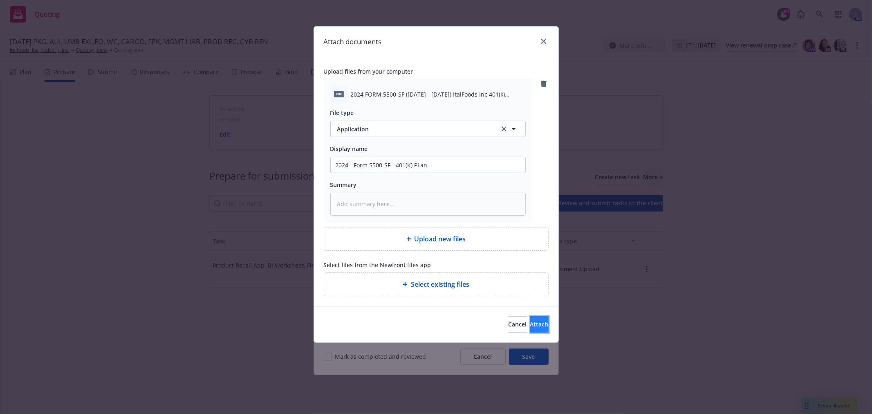
click at [530, 321] on span "Attach" at bounding box center [539, 324] width 18 height 8
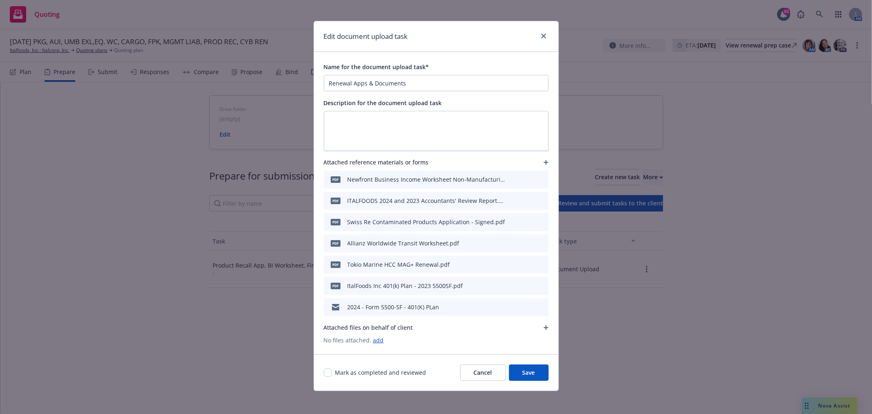
scroll to position [9, 0]
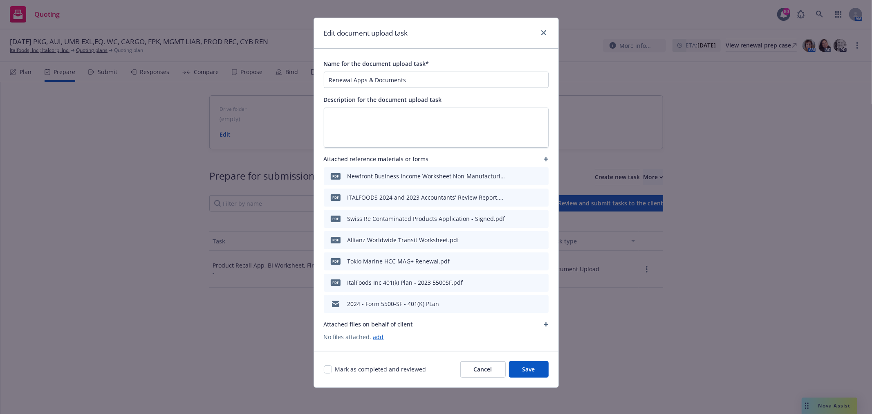
click at [544, 157] on icon "button" at bounding box center [546, 159] width 5 height 5
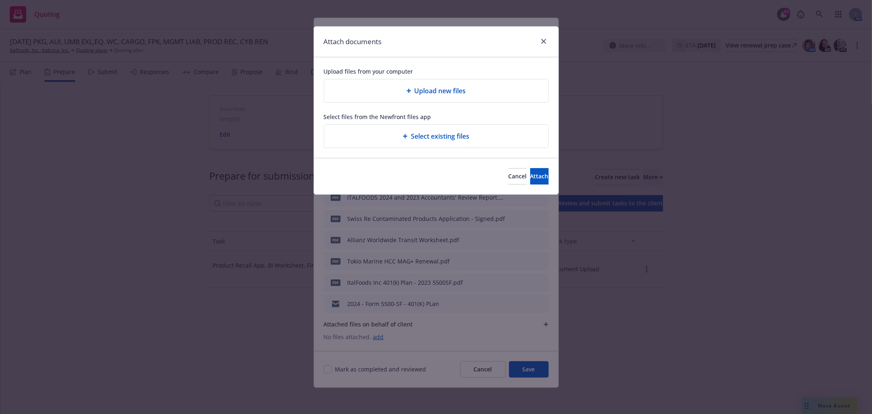
click at [450, 92] on span "Upload new files" at bounding box center [441, 91] width 52 height 10
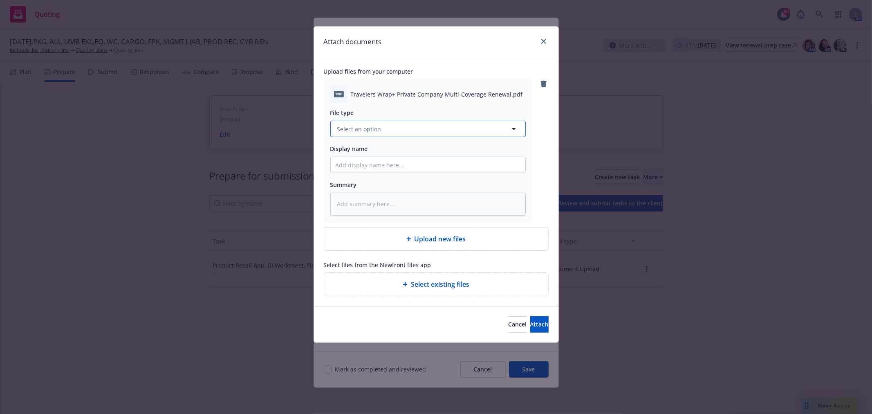
click at [397, 127] on button "Select an option" at bounding box center [427, 129] width 195 height 16
click at [385, 150] on div "Application" at bounding box center [428, 152] width 185 height 12
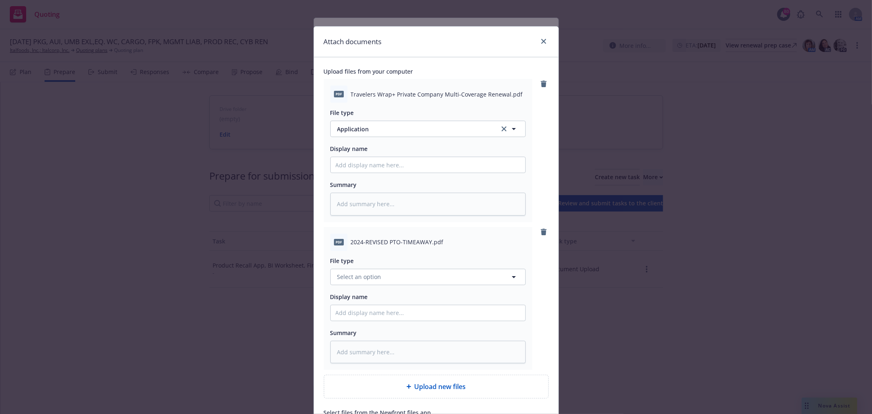
click at [401, 268] on div "File type Select an option" at bounding box center [427, 270] width 195 height 29
click at [393, 278] on button "Select an option" at bounding box center [427, 277] width 195 height 16
click at [390, 187] on div "Application" at bounding box center [428, 189] width 185 height 12
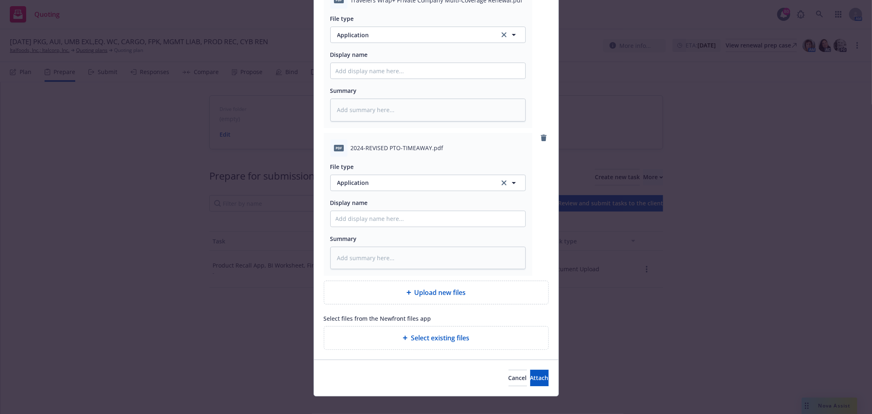
scroll to position [103, 0]
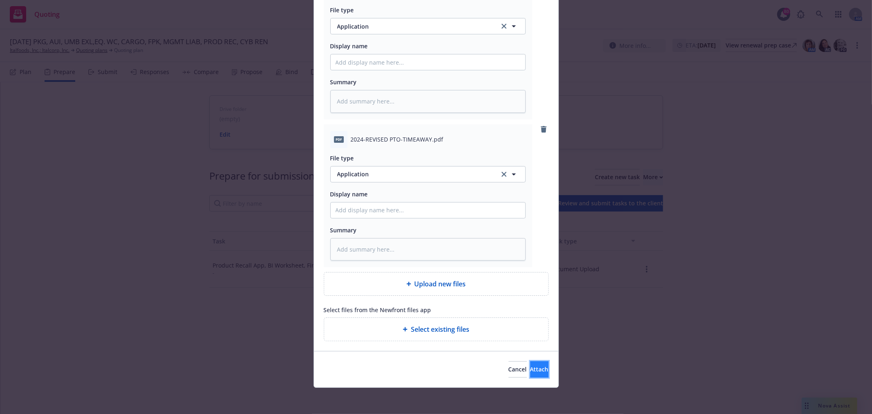
click at [534, 370] on button "Attach" at bounding box center [539, 369] width 18 height 16
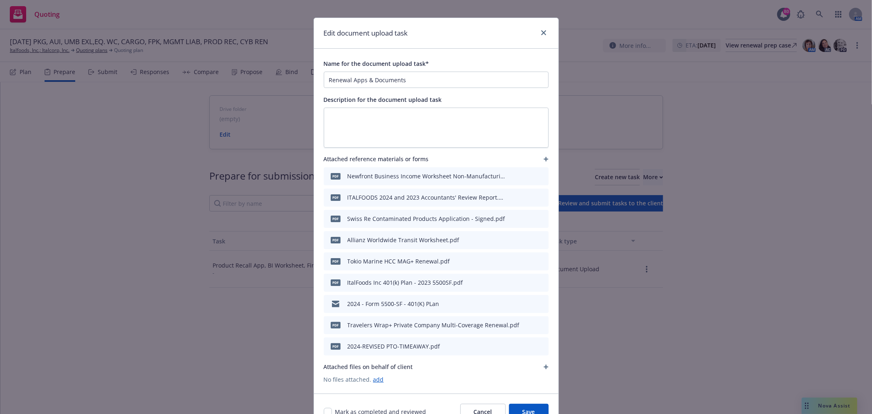
scroll to position [51, 0]
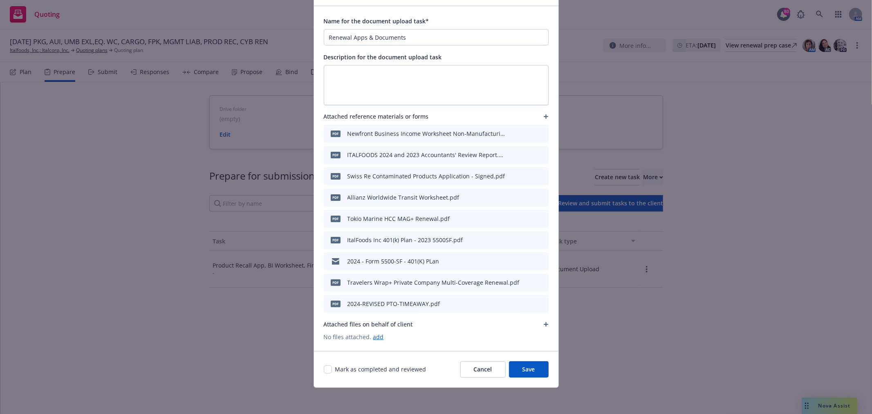
click at [532, 373] on button "Save" at bounding box center [529, 369] width 40 height 16
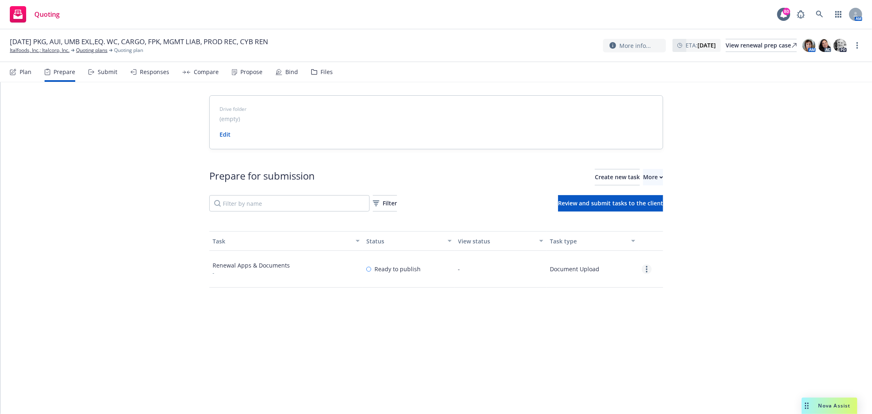
click at [644, 268] on link "more" at bounding box center [647, 269] width 10 height 10
click at [627, 286] on link "View" at bounding box center [617, 286] width 74 height 16
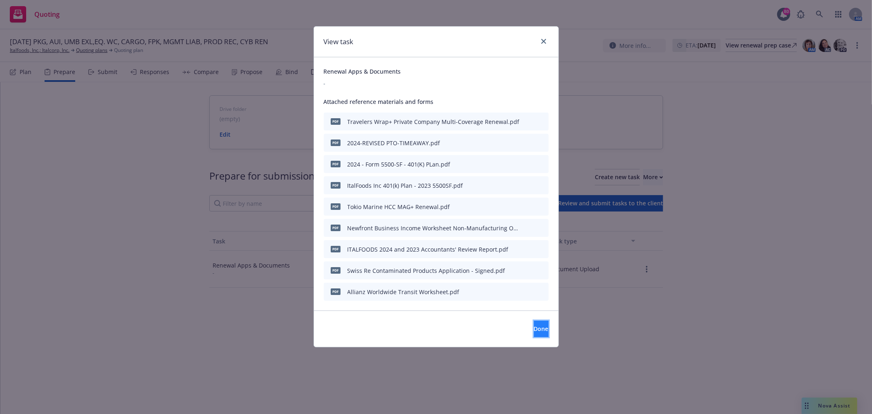
click at [534, 322] on button "Done" at bounding box center [541, 329] width 15 height 16
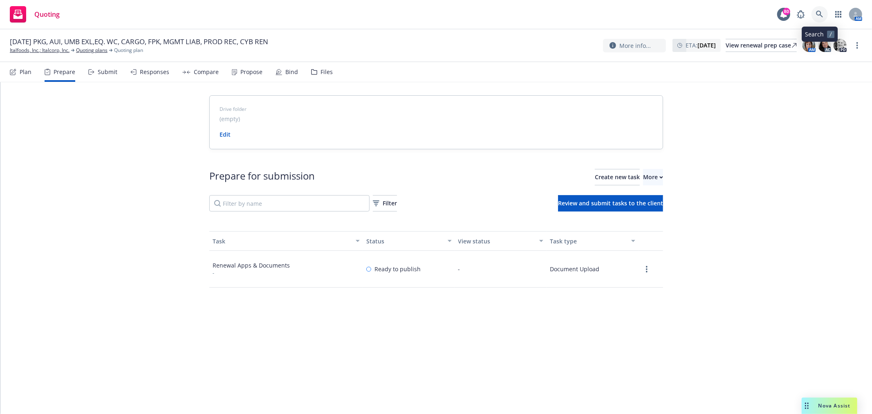
click at [820, 13] on icon at bounding box center [819, 14] width 7 height 7
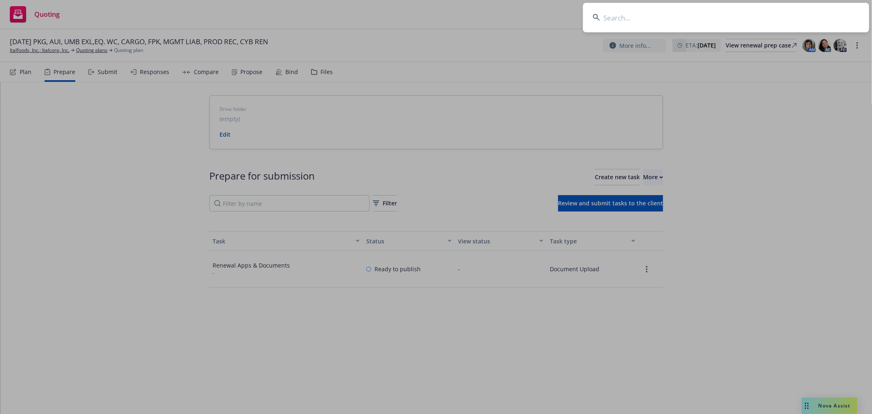
click at [617, 19] on input at bounding box center [726, 17] width 286 height 29
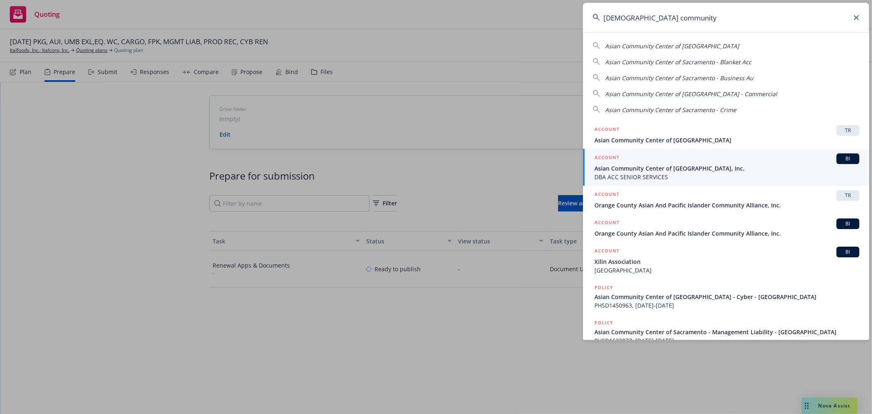
click at [665, 164] on div "ACCOUNT BI" at bounding box center [727, 158] width 265 height 11
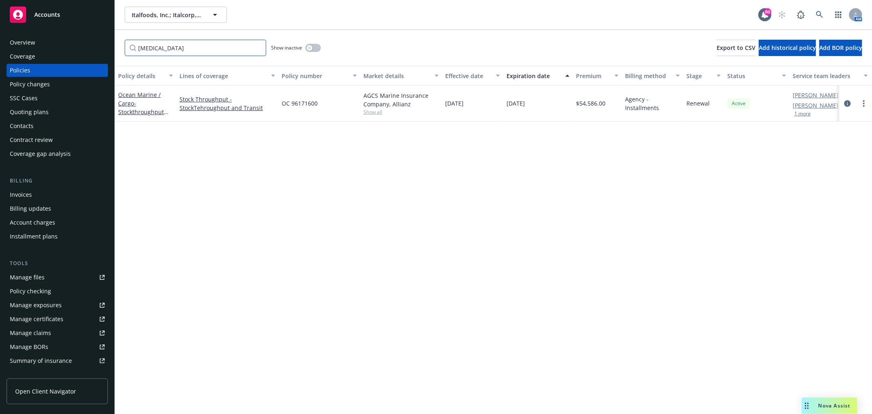
drag, startPoint x: 152, startPoint y: 49, endPoint x: 113, endPoint y: 49, distance: 39.3
click at [113, 49] on div "Accounts Overview Coverage Policies Policy changes SSC Cases Quoting plans Cont…" at bounding box center [436, 207] width 872 height 414
type input "tokio"
click at [193, 112] on link "1 more" at bounding box center [228, 112] width 96 height 9
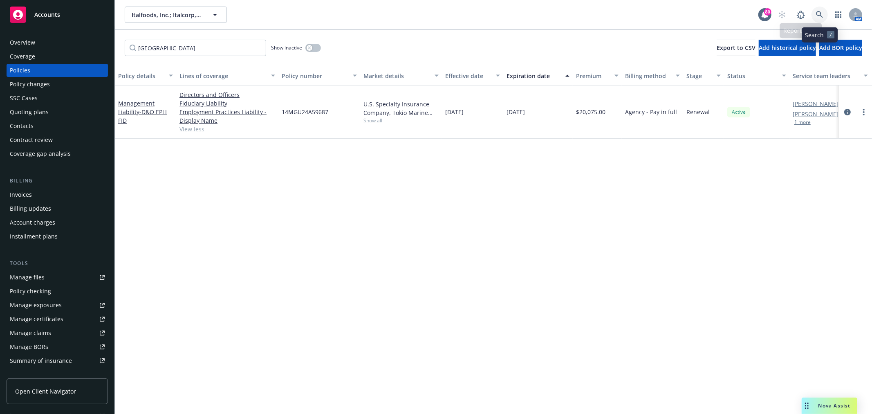
click at [821, 15] on icon at bounding box center [819, 14] width 7 height 7
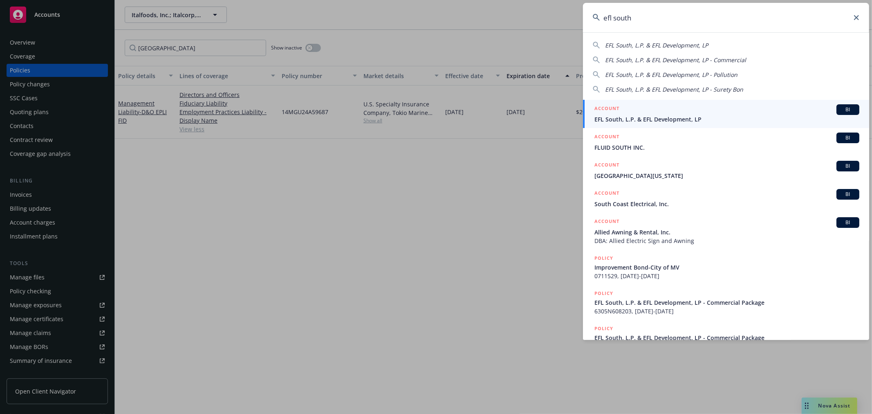
type input "efl south"
click at [663, 117] on span "EFL South, L.P. & EFL Development, LP" at bounding box center [727, 119] width 265 height 9
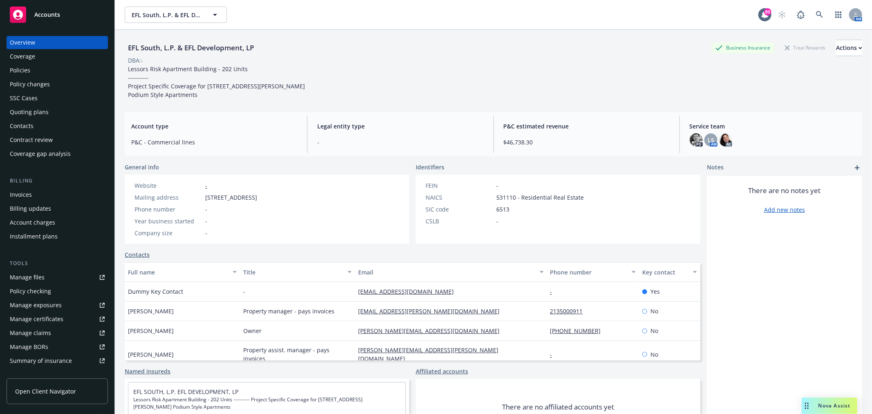
click at [54, 72] on div "Policies" at bounding box center [57, 70] width 95 height 13
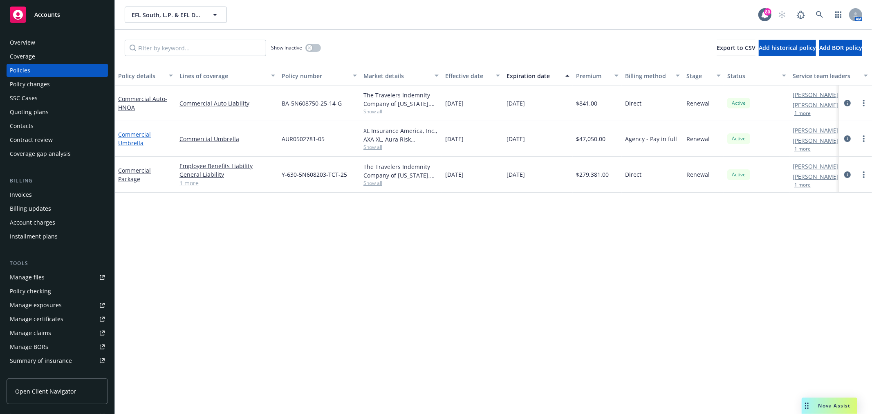
click at [135, 141] on link "Commercial Umbrella" at bounding box center [134, 138] width 33 height 16
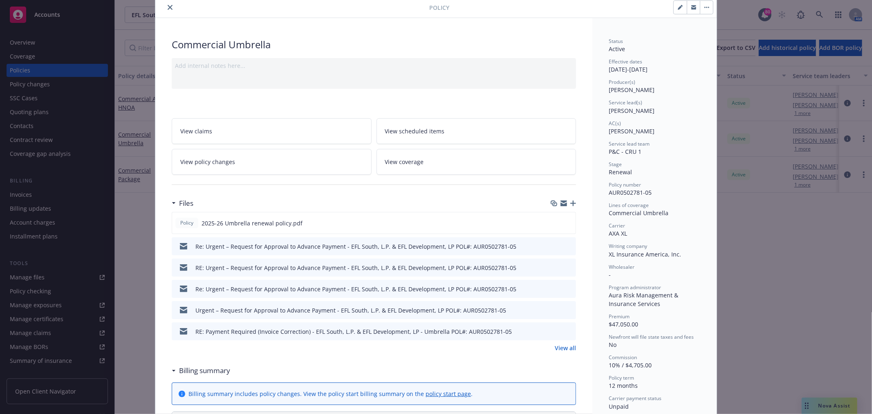
scroll to position [45, 0]
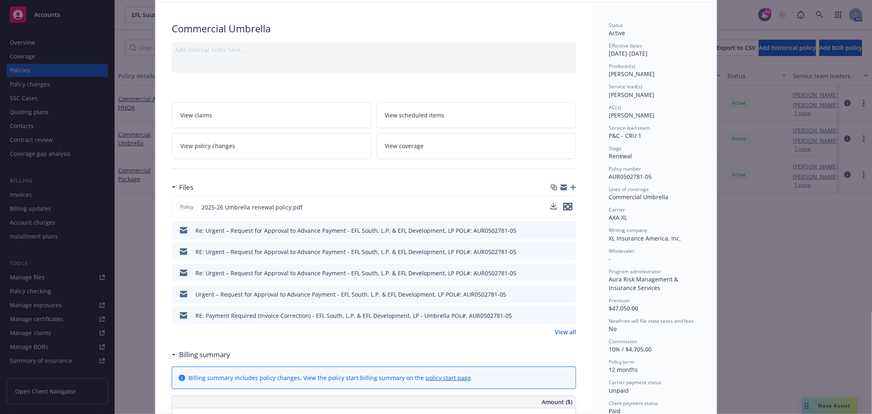
click at [565, 206] on icon "preview file" at bounding box center [567, 207] width 7 height 6
click at [562, 331] on link "View all" at bounding box center [565, 332] width 21 height 9
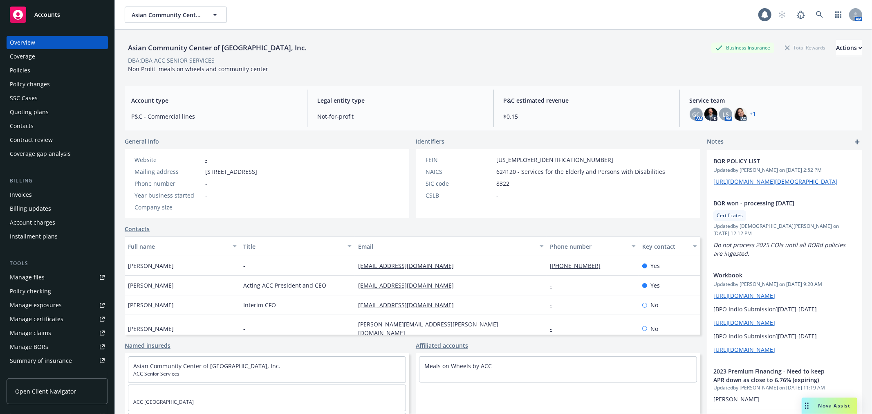
click at [37, 70] on div "Policies" at bounding box center [57, 70] width 95 height 13
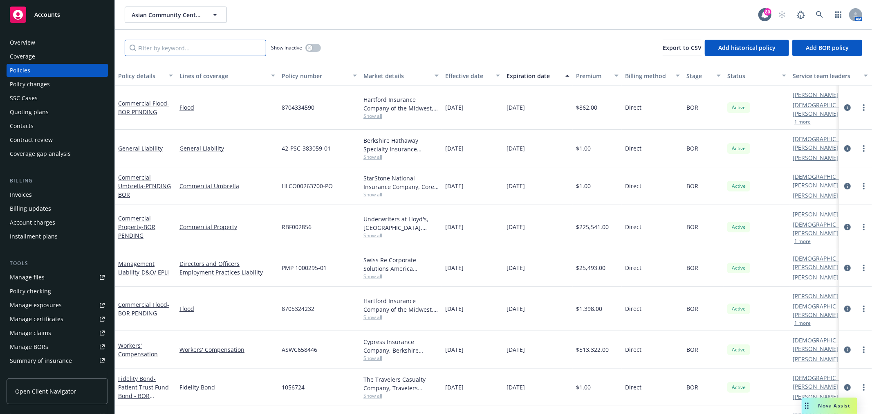
click at [207, 50] on input "Filter by keyword..." at bounding box center [195, 48] width 141 height 16
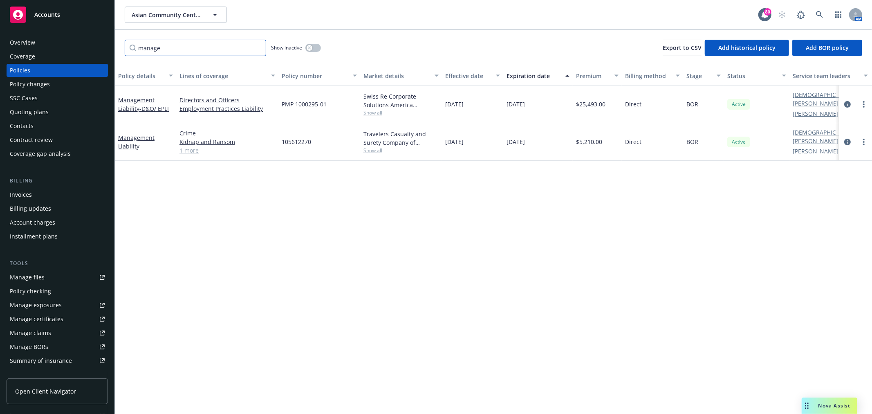
type input "manage"
click at [193, 146] on link "1 more" at bounding box center [228, 150] width 96 height 9
click at [159, 106] on span "- D&O/ EPLI" at bounding box center [153, 109] width 29 height 8
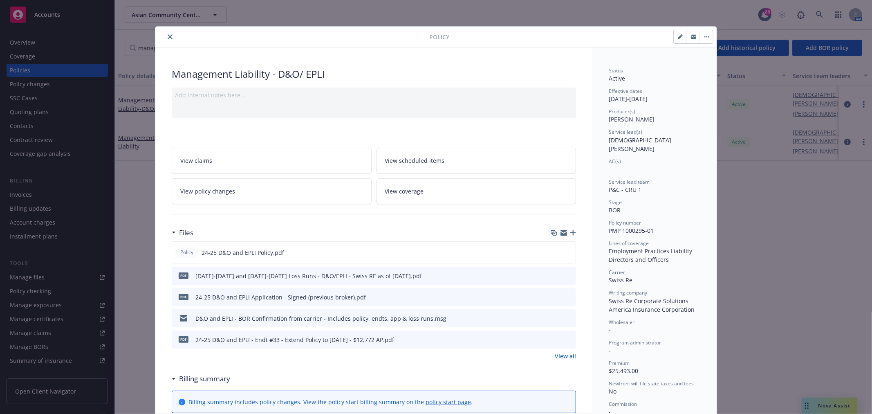
click at [561, 357] on link "View all" at bounding box center [565, 356] width 21 height 9
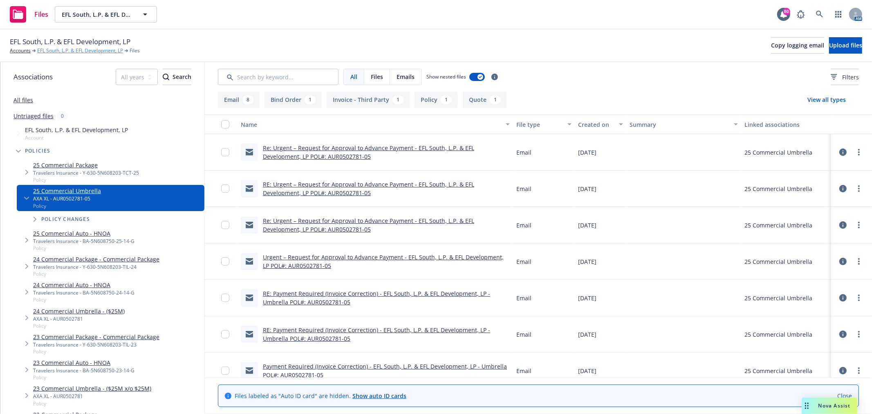
click at [80, 48] on link "EFL South, L.P. & EFL Development, LP" at bounding box center [80, 50] width 86 height 7
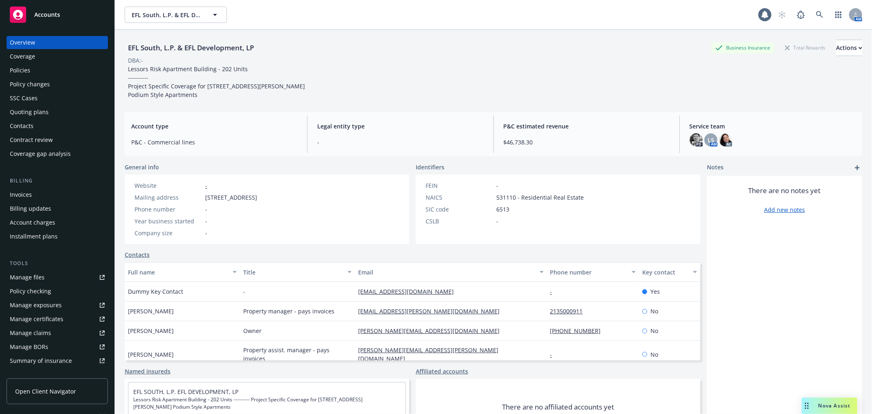
click at [56, 72] on div "Policies" at bounding box center [57, 70] width 95 height 13
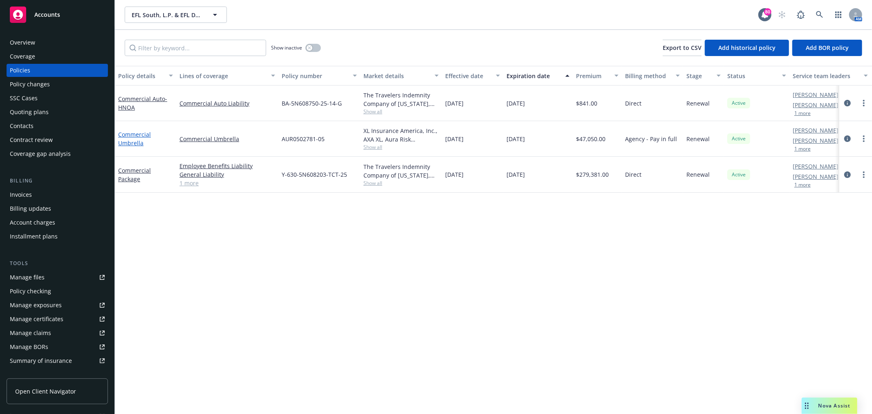
click at [132, 133] on link "Commercial Umbrella" at bounding box center [134, 138] width 33 height 16
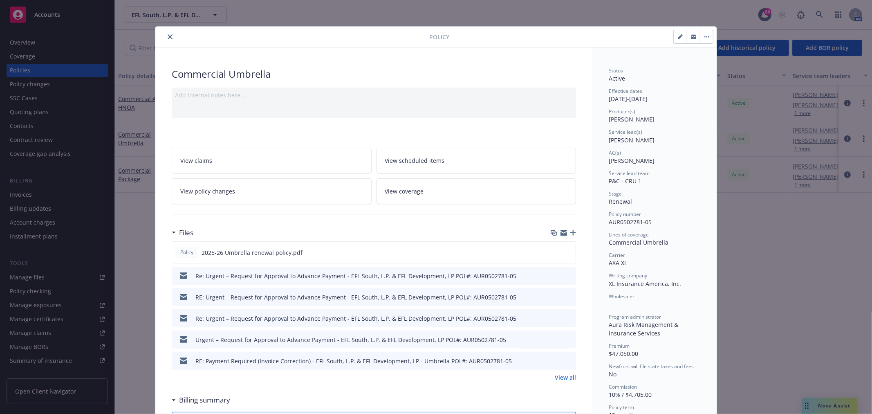
click at [570, 230] on icon "button" at bounding box center [573, 233] width 6 height 6
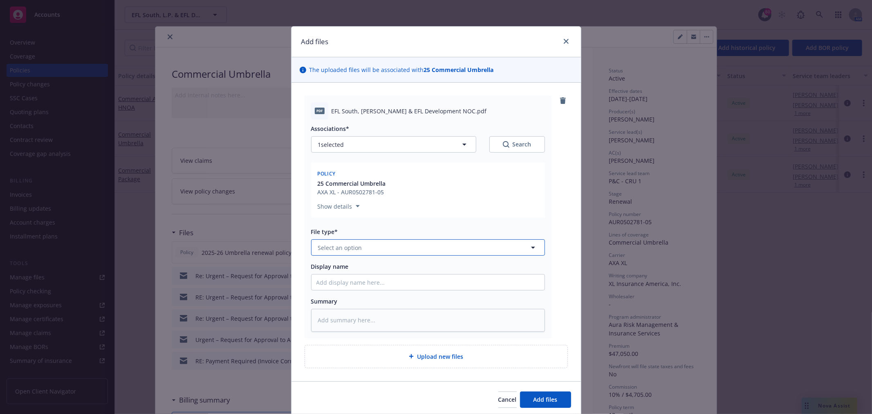
click at [352, 246] on span "Select an option" at bounding box center [340, 247] width 44 height 9
type input "cance"
click at [334, 287] on span "Notice of Cancellation" at bounding box center [351, 291] width 62 height 9
click at [348, 267] on div "Display name" at bounding box center [428, 266] width 234 height 9
click at [342, 280] on input "Display name" at bounding box center [428, 282] width 233 height 16
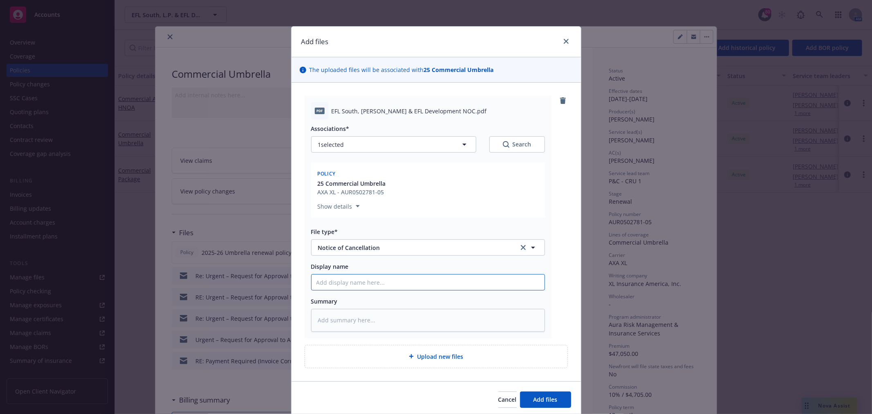
type textarea "x"
type input "2"
type textarea "x"
type input "25"
type textarea "x"
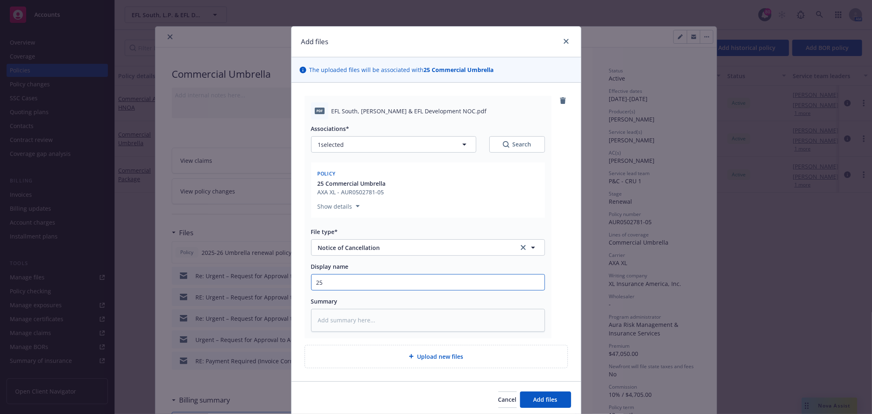
type input "25-"
type textarea "x"
type input "25-2"
type textarea "x"
type input "25-26"
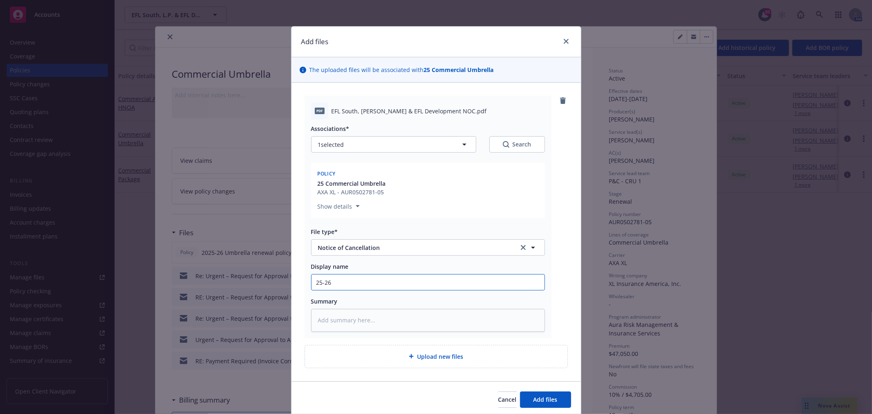
type textarea "x"
type input "25-26"
type textarea "x"
type input "25-26 U"
type textarea "x"
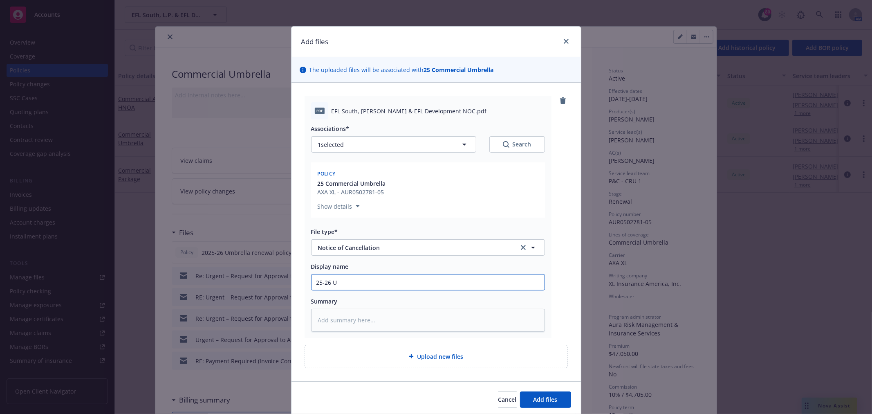
type input "25-26 UM"
type textarea "x"
type input "25-26 UMB"
type textarea "x"
type input "25-26 UMB"
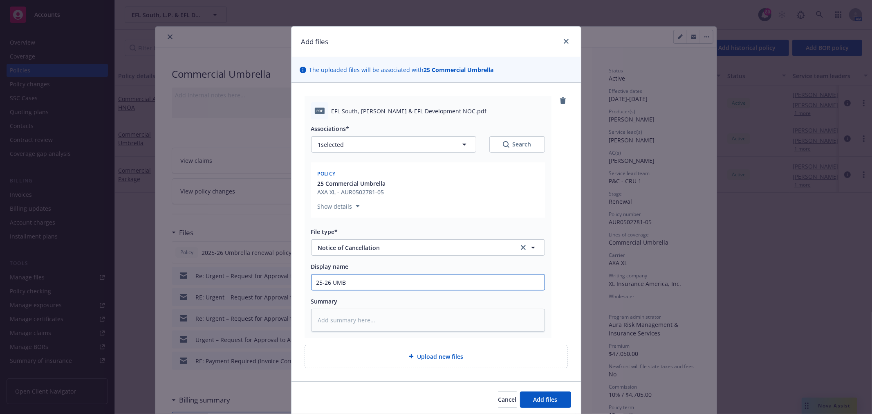
type textarea "x"
type input "25-26 UMB -"
type textarea "x"
type input "25-26 UMB - N"
type textarea "x"
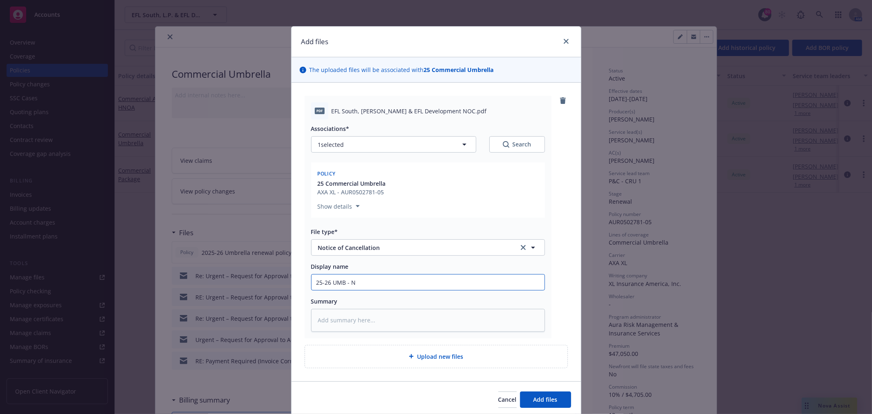
type input "25-26 UMB - NO"
type textarea "x"
type input "25-26 UMB - NOC"
type textarea "x"
type input "25-26 UMB - NOC"
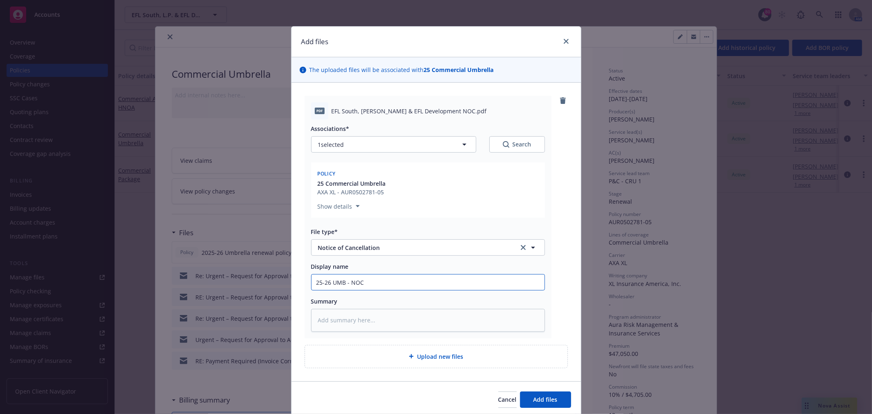
type textarea "x"
type input "25-26 UMB - NOC e"
type textarea "x"
type input "25-26 UMB - NOC ef"
type textarea "x"
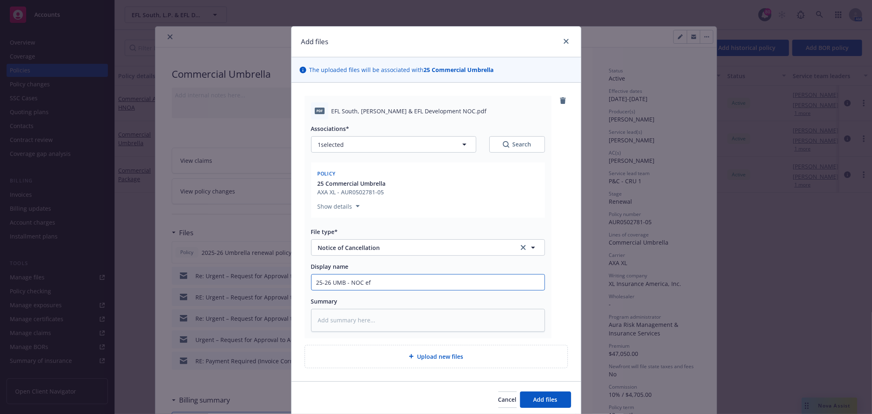
type input "25-26 UMB - NOC eff"
type textarea "x"
type input "25-26 UMB - NOC eff"
type textarea "x"
type input "25-26 UMB - NOC eff 9"
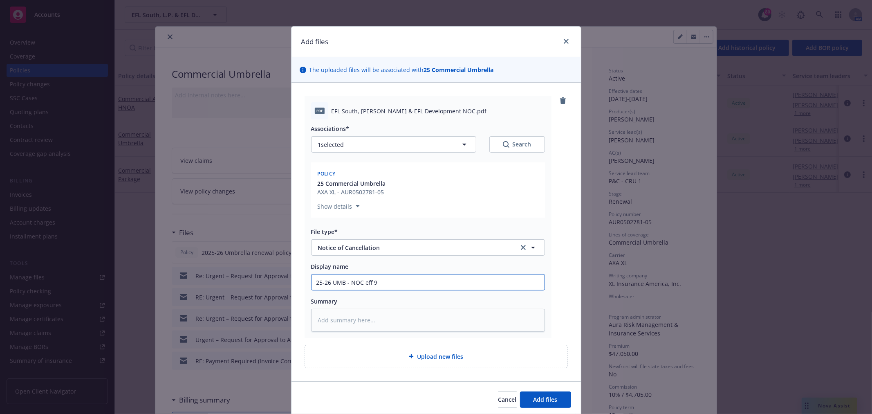
type textarea "x"
type input "25-26 UMB - NOC eff 9/"
type textarea "x"
type input "25-26 UMB - NOC eff 9/1"
type textarea "x"
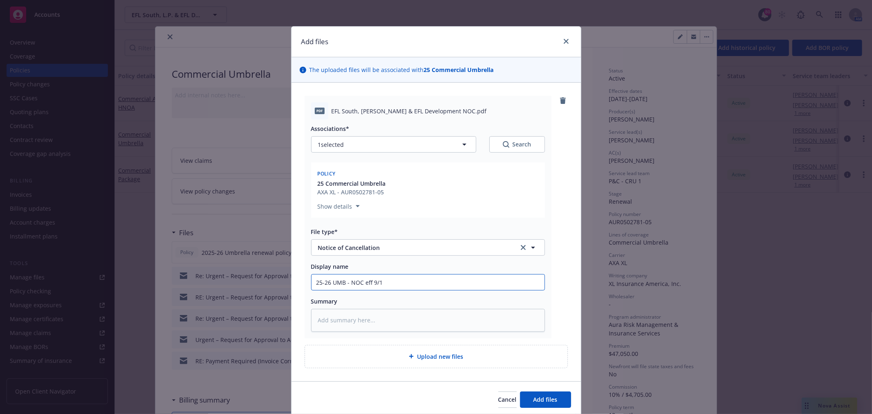
type input "25-26 UMB - NOC eff 9/11"
type textarea "x"
type input "25-26 UMB - NOC eff 9/11/"
type textarea "x"
type input "25-26 UMB - NOC eff 9/11/2"
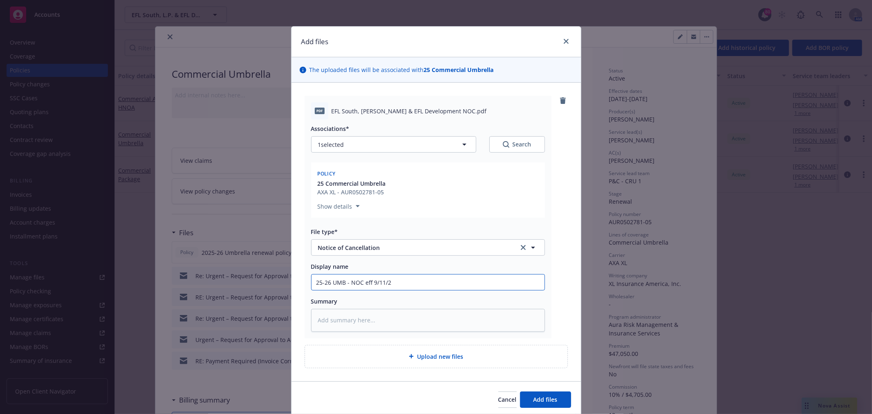
type textarea "x"
type input "25-26 UMB - NOC eff 9/11/25"
click at [562, 403] on button "Add files" at bounding box center [545, 399] width 51 height 16
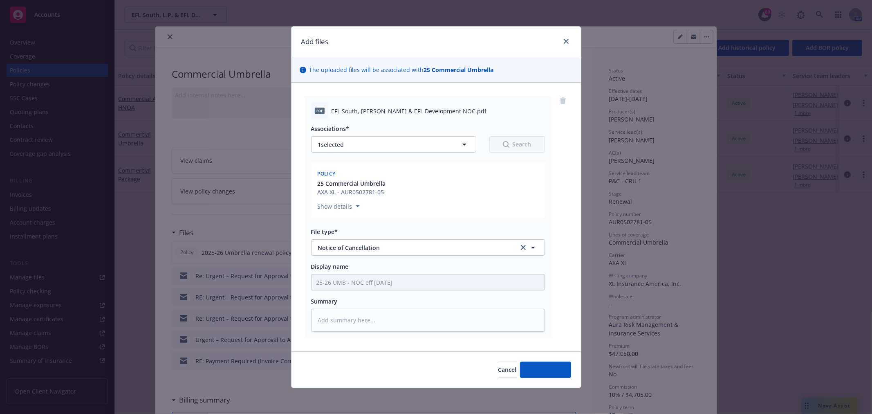
type textarea "x"
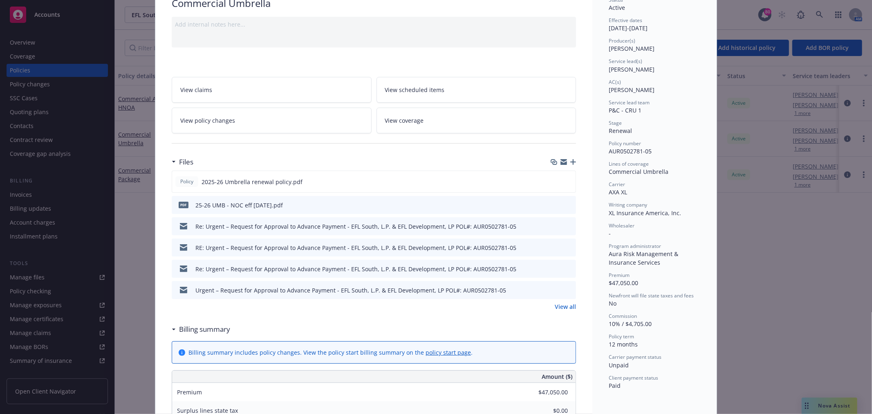
scroll to position [91, 0]
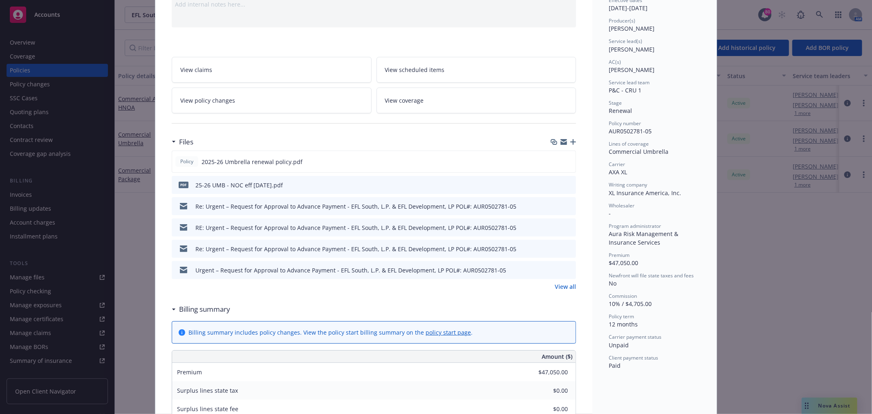
click at [568, 284] on link "View all" at bounding box center [565, 286] width 21 height 9
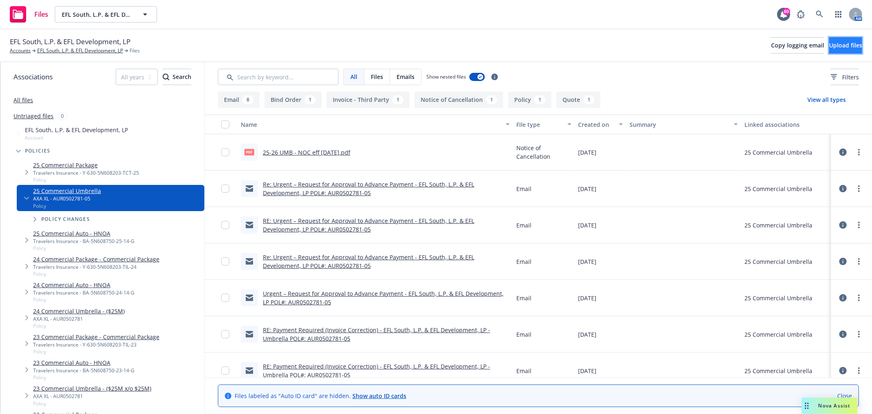
click at [851, 47] on button "Upload files" at bounding box center [845, 45] width 33 height 16
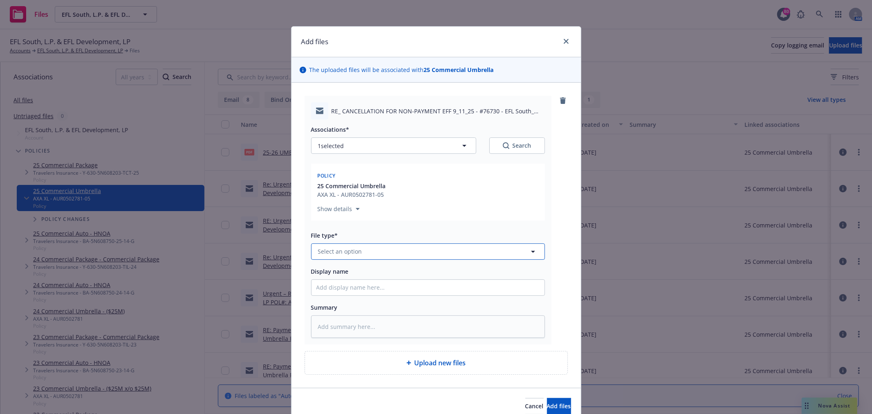
click at [356, 254] on span "Select an option" at bounding box center [340, 251] width 44 height 9
type input "email"
click at [377, 232] on div "Email" at bounding box center [427, 229] width 223 height 12
click at [351, 284] on div "Associations* 1 selected Search Policy 25 Commercial Umbrella AXA XL - AUR05027…" at bounding box center [428, 228] width 234 height 218
click at [348, 285] on input "Display name" at bounding box center [428, 288] width 233 height 16
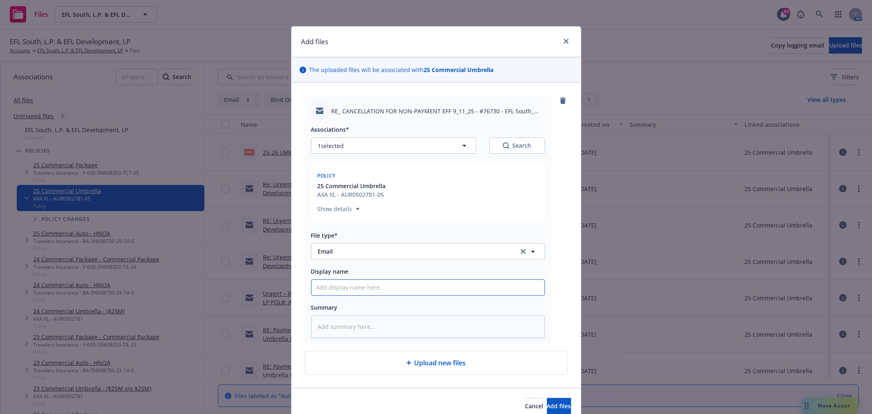
type textarea "x"
type input "F"
type textarea "x"
type input "Fr"
type textarea "x"
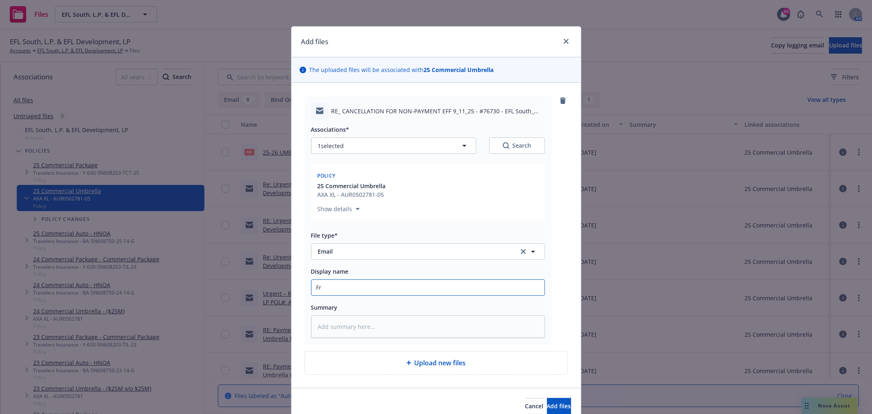
type input "Fro"
type textarea "x"
type input "From"
type textarea "x"
type input "From C"
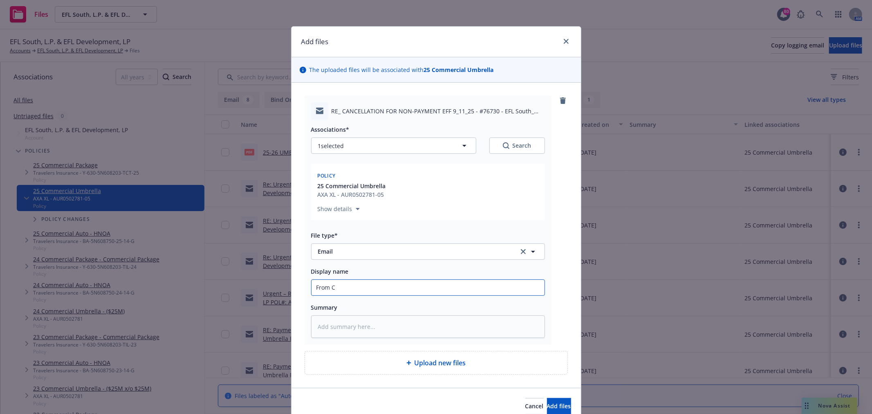
type textarea "x"
type input "From Ca"
type textarea "x"
type input "From Car"
type textarea "x"
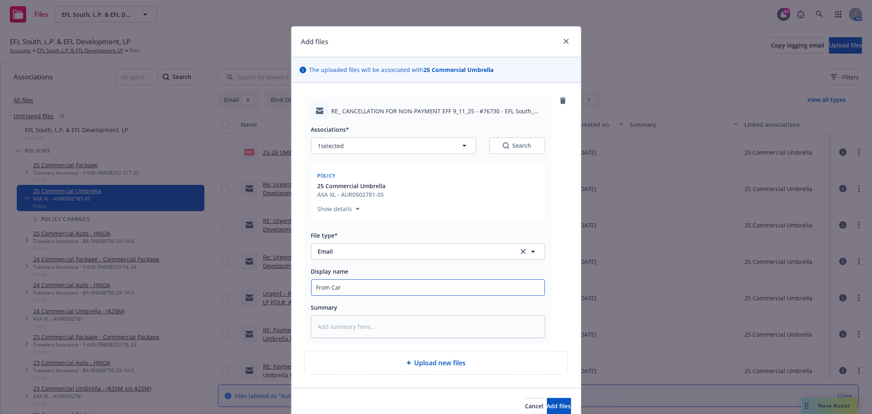
type input "From [PERSON_NAME]"
type textarea "x"
type input "From [PERSON_NAME]"
type textarea "x"
type input "From [PERSON_NAME]"
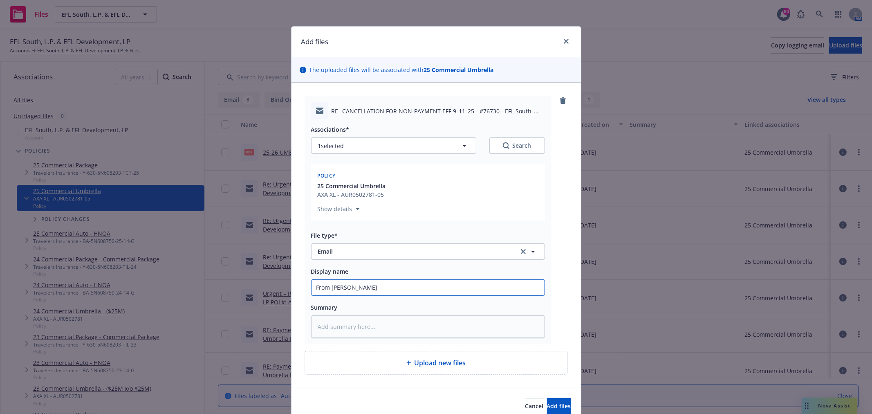
type textarea "x"
type input "From Carrier"
type textarea "x"
type input "From Carrier"
type textarea "x"
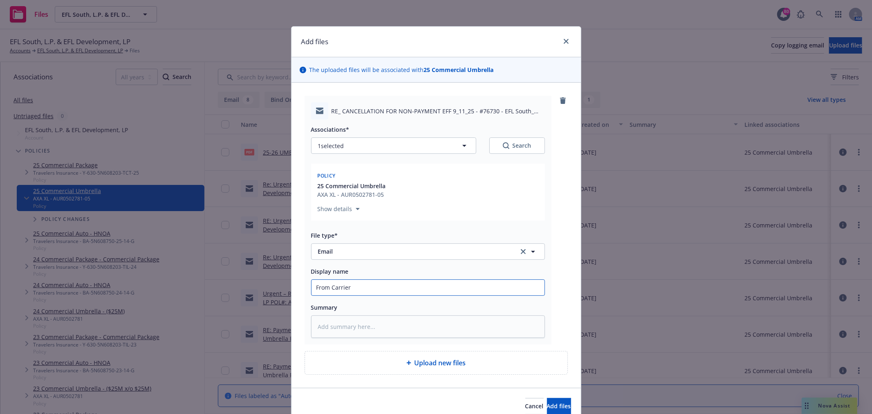
type input "From Carrier -"
type textarea "x"
type input "From Carrier -"
type textarea "x"
type input "From Carrier - F"
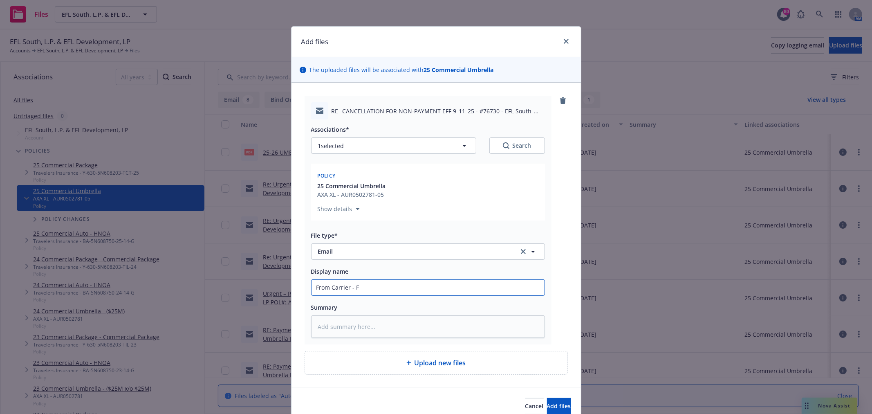
type textarea "x"
type input "From Carrier - F/"
type textarea "x"
type input "From Carrier - F/U"
type textarea "x"
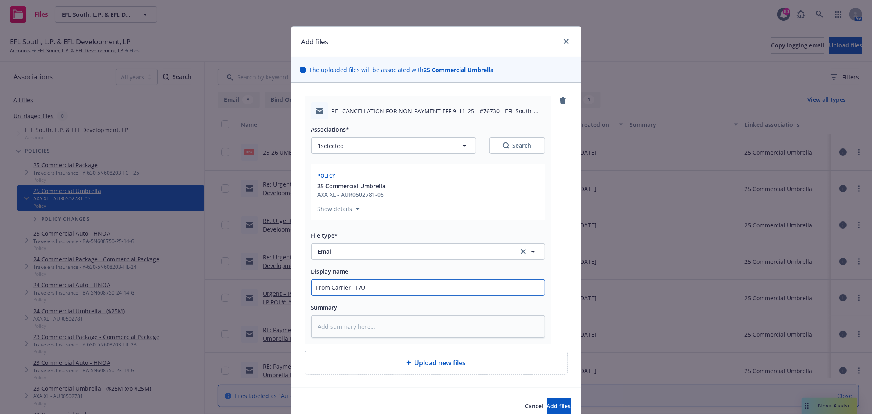
type input "From Carrier - F/U"
type textarea "x"
type input "From Carrier - F/U fo"
type textarea "x"
type input "From Carrier - F/U for"
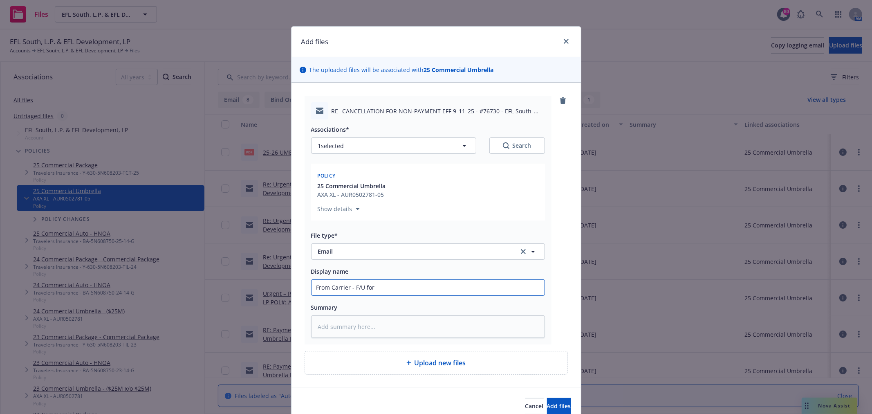
type textarea "x"
type input "From Carrier - F/U for"
type textarea "x"
type input "From Carrier - F/U for p"
type textarea "x"
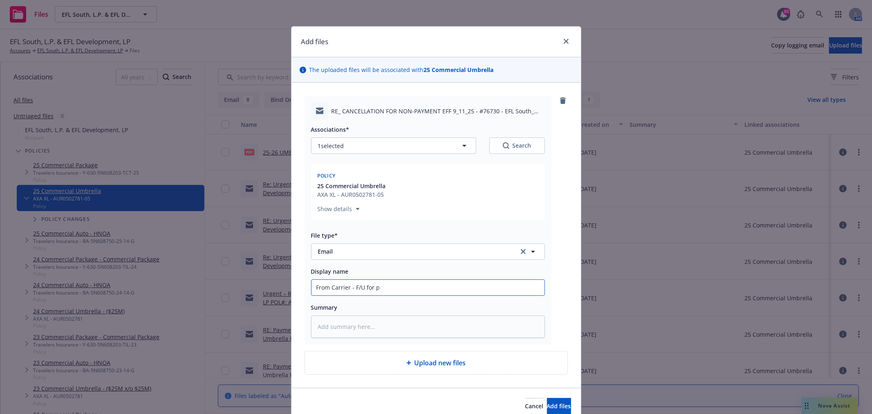
type input "From Carrier - F/U for pa"
type textarea "x"
type input "From Carrier - F/U for pas"
type textarea "x"
type input "From Carrier - F/U for past"
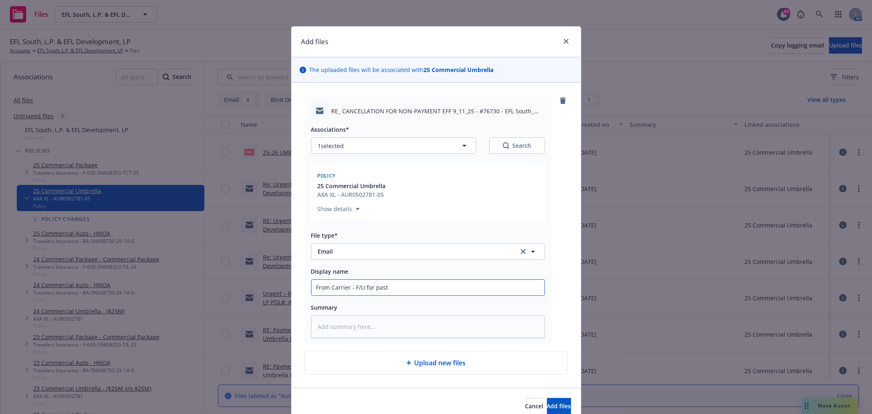
type textarea "x"
type input "From Carrier - F/U for past"
type textarea "x"
type input "From Carrier - F/U for past d"
type textarea "x"
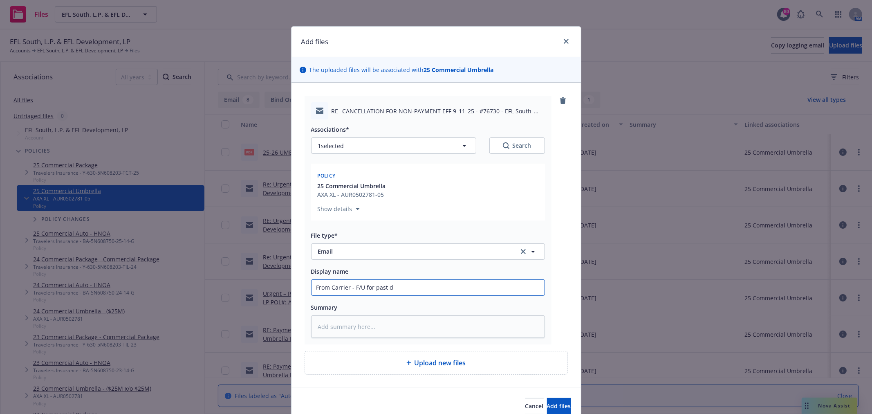
type input "From Carrier - F/U for past du"
type textarea "x"
type input "From Carrier - F/U for past due"
type textarea "x"
type input "From Carrier - F/U for past due"
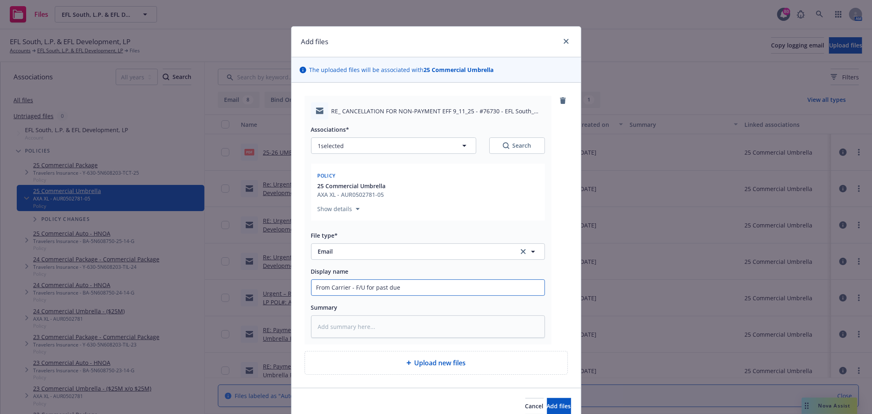
type textarea "x"
type input "From Carrier - F/U for past due p"
type textarea "x"
type input "From Carrier - F/U for past due pay"
type textarea "x"
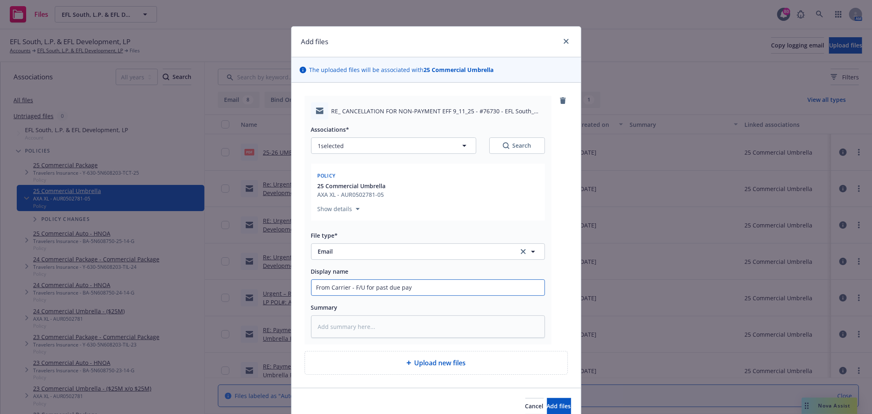
type input "From Carrier - F/U for past due paym"
type textarea "x"
type input "From Carrier - F/U for past due payme"
type textarea "x"
type input "From Carrier - F/U for past due paymen"
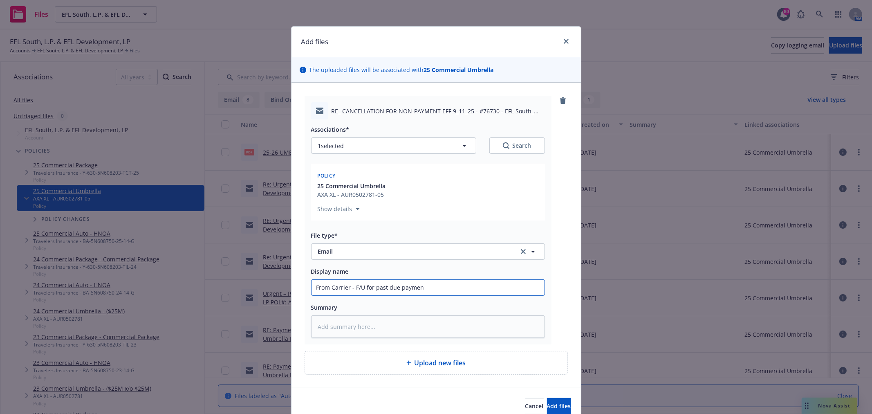
type textarea "x"
type input "From Carrier - F/U for past due payment"
type textarea "x"
type input "From Carrier - F/U for past due payment."
click at [547, 404] on span "Add files" at bounding box center [559, 406] width 24 height 8
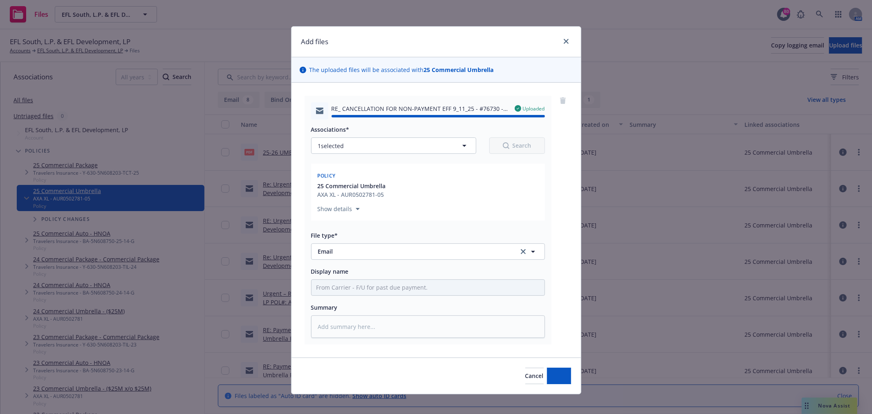
type textarea "x"
